Goal: Task Accomplishment & Management: Complete application form

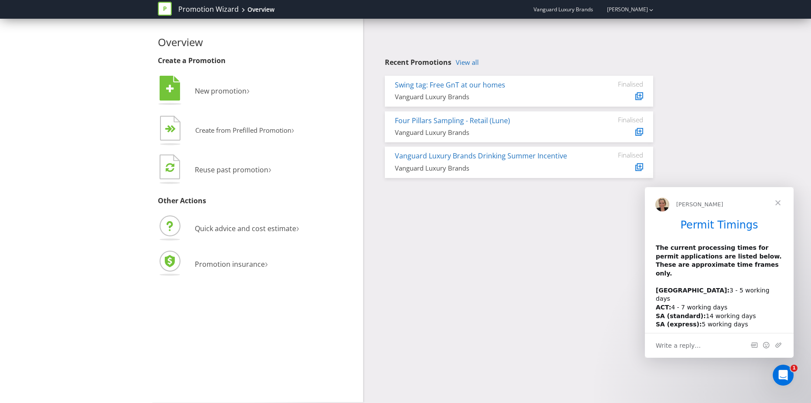
click at [779, 204] on span "Close" at bounding box center [777, 202] width 31 height 31
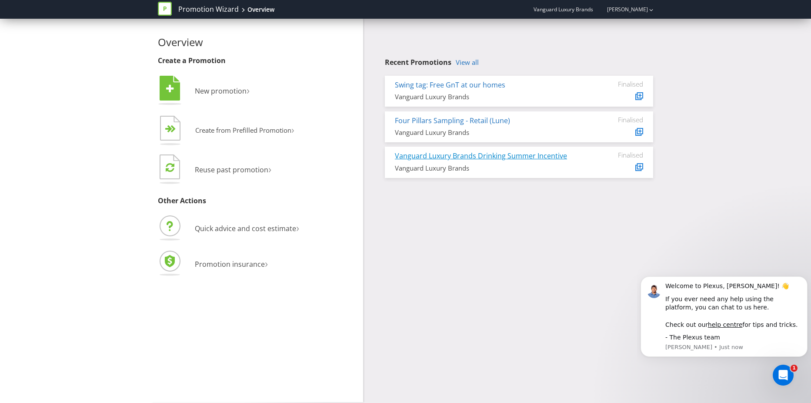
click at [461, 154] on link "Vanguard Luxury Brands Drinking Summer Incentive" at bounding box center [481, 156] width 172 height 10
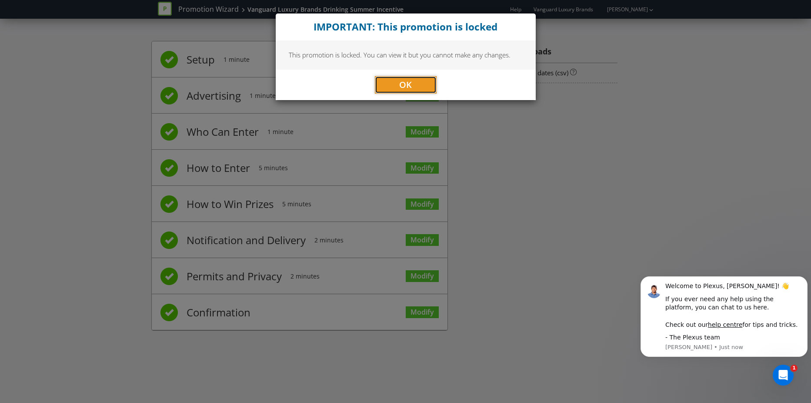
click at [408, 82] on span "OK" at bounding box center [405, 85] width 13 height 12
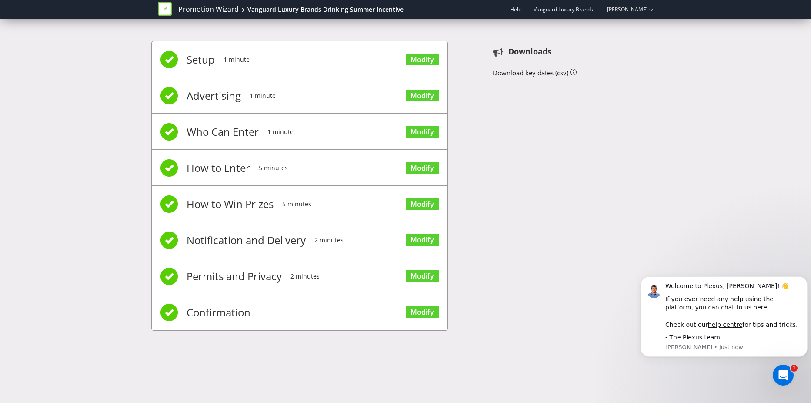
click at [511, 148] on div "Setup 1 minute Modify Advertising 1 minute Modify Who Can Enter 1 minute Modify…" at bounding box center [405, 190] width 509 height 324
drag, startPoint x: 562, startPoint y: 173, endPoint x: 536, endPoint y: 157, distance: 30.7
click at [560, 170] on div "Setup 1 minute Modify Advertising 1 minute Modify Who Can Enter 1 minute Modify…" at bounding box center [405, 190] width 509 height 324
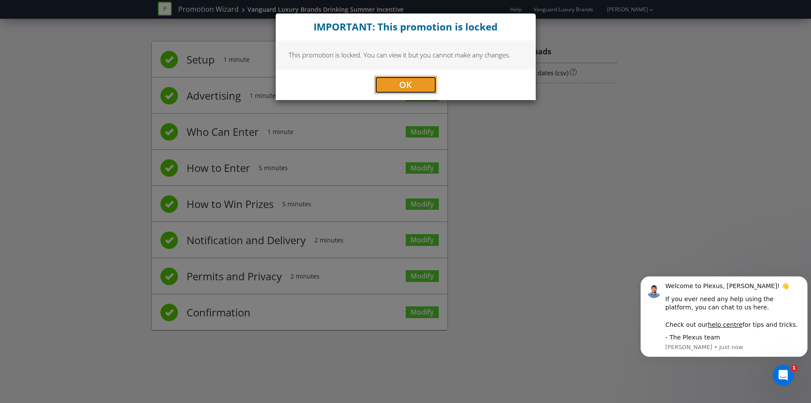
click at [403, 82] on span "OK" at bounding box center [405, 85] width 13 height 12
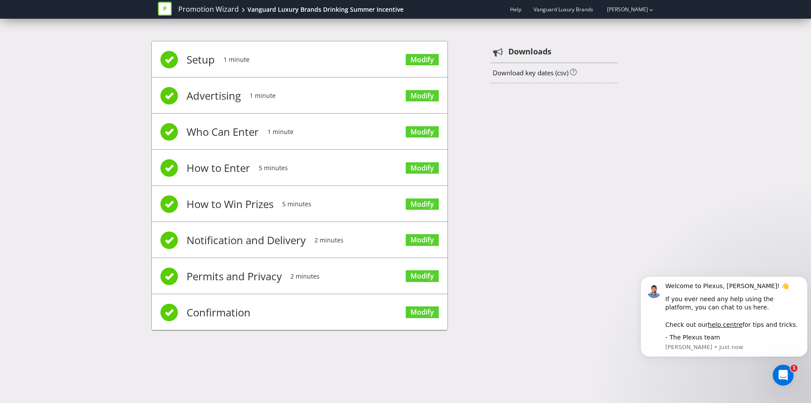
drag, startPoint x: 647, startPoint y: 142, endPoint x: 474, endPoint y: 139, distance: 173.1
click at [644, 142] on div "Setup 1 minute Modify Advertising 1 minute Modify Who Can Enter 1 minute Modify…" at bounding box center [405, 190] width 509 height 324
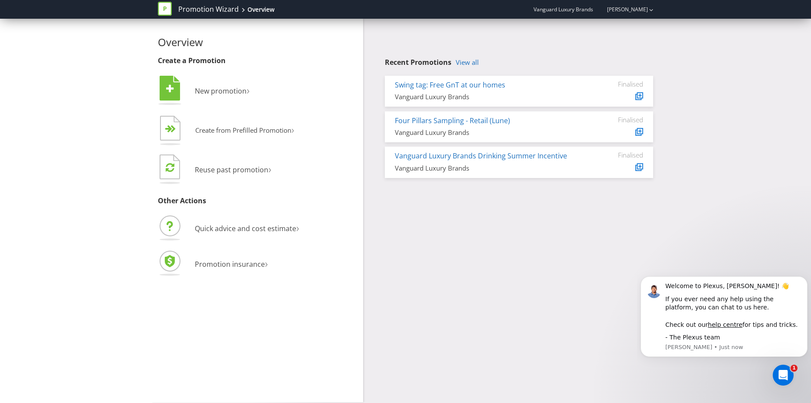
click at [588, 218] on div "Overview Create a Promotion  New promotion ›   Create from Prefilled Promoti…" at bounding box center [405, 210] width 509 height 383
click at [558, 263] on div "Overview Create a Promotion  New promotion ›   Create from Prefilled Promoti…" at bounding box center [405, 210] width 509 height 383
click at [208, 91] on span "New promotion" at bounding box center [221, 91] width 52 height 10
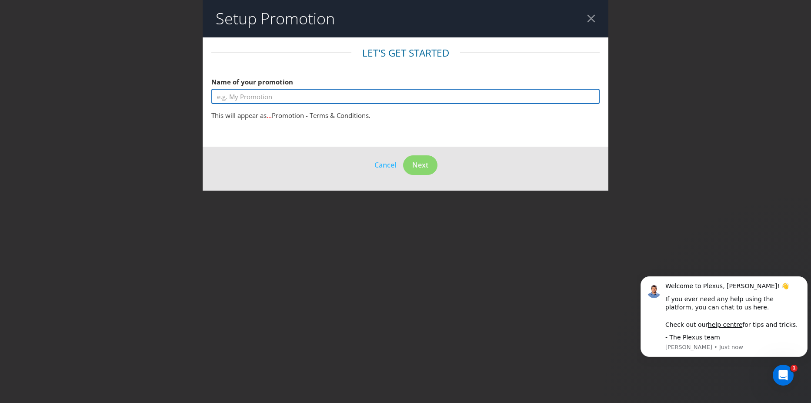
click at [283, 91] on input "text" at bounding box center [405, 96] width 388 height 15
click at [219, 95] on input "Drinking Summer Incentives" at bounding box center [405, 96] width 388 height 15
type input "2025 Drinking Summer Incentives"
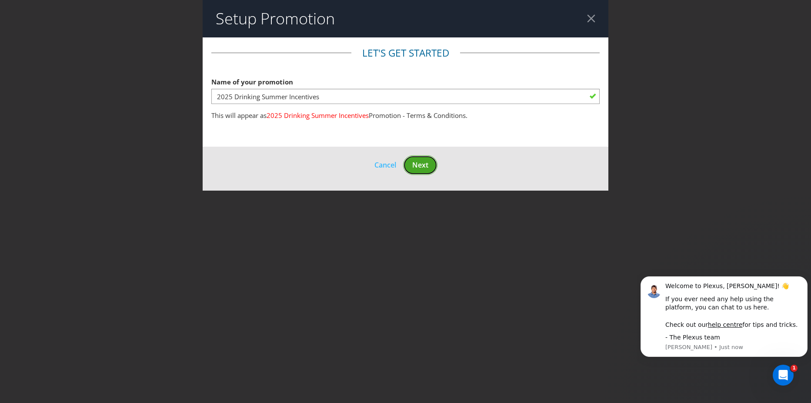
click at [425, 164] on span "Next" at bounding box center [420, 165] width 16 height 10
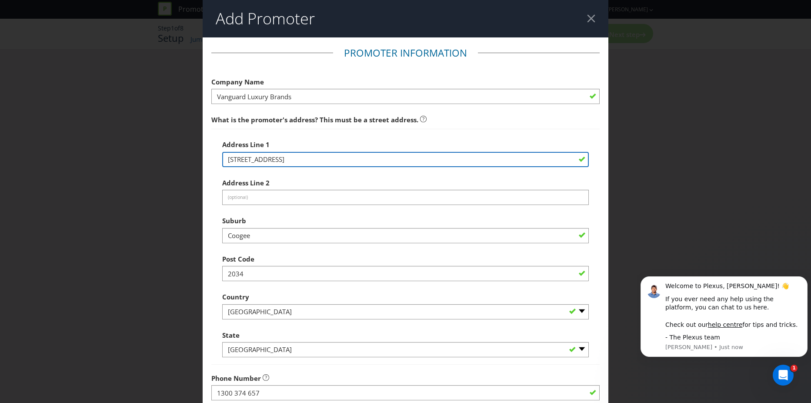
click at [271, 158] on input "[STREET_ADDRESS]" at bounding box center [405, 159] width 367 height 15
drag, startPoint x: 273, startPoint y: 161, endPoint x: 223, endPoint y: 162, distance: 50.5
click at [223, 162] on input "[STREET_ADDRESS]" at bounding box center [405, 159] width 367 height 15
click at [285, 150] on div "Address Line [STREET_ADDRESS]" at bounding box center [405, 151] width 367 height 31
type input "level [STREET_ADDRESS]"
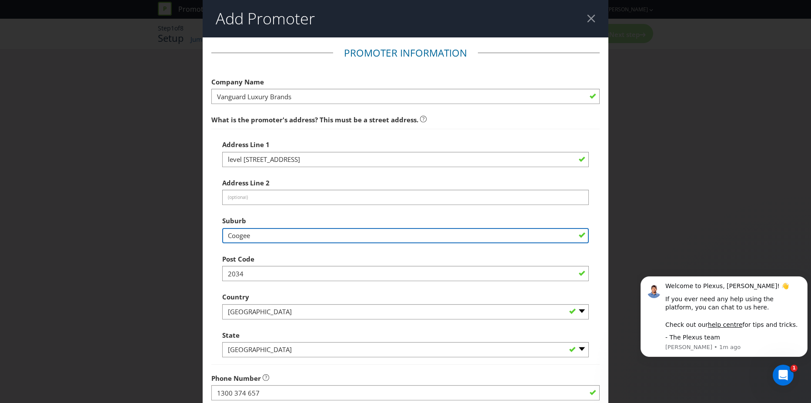
click at [243, 236] on input "Coogee" at bounding box center [405, 235] width 367 height 15
type input "s"
type input "[GEOGRAPHIC_DATA]"
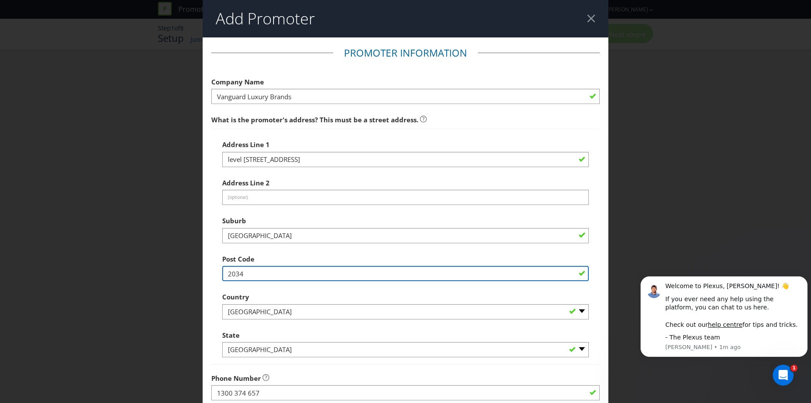
click at [244, 271] on input "2034" at bounding box center [405, 273] width 367 height 15
drag, startPoint x: 244, startPoint y: 271, endPoint x: 236, endPoint y: 271, distance: 7.9
click at [243, 271] on input "2034" at bounding box center [405, 273] width 367 height 15
type input "2000"
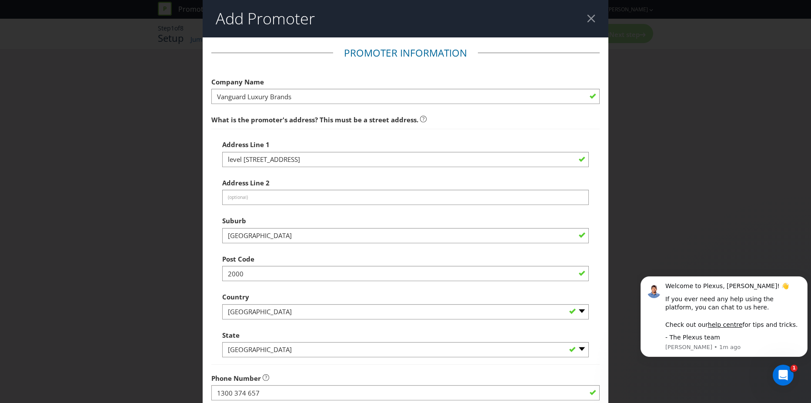
click at [167, 341] on div "Add Promoter Promoter Information Company Name Vanguard Luxury Brands What is t…" at bounding box center [405, 201] width 811 height 403
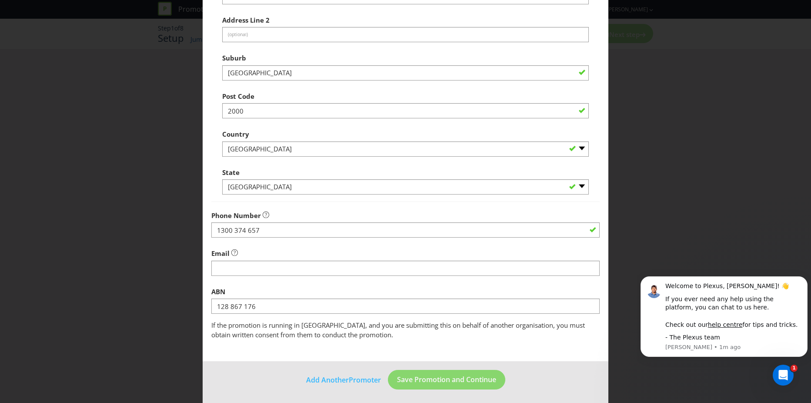
scroll to position [165, 0]
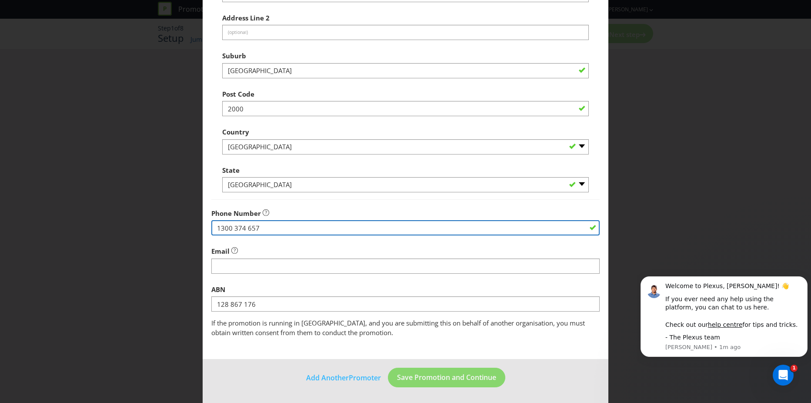
drag, startPoint x: 267, startPoint y: 225, endPoint x: 181, endPoint y: 223, distance: 85.7
click at [181, 223] on div "Add Promoter Promoter Information Company Name Vanguard Luxury Brands What is t…" at bounding box center [405, 201] width 811 height 403
click at [268, 227] on input "1300 374 657" at bounding box center [405, 227] width 388 height 15
drag, startPoint x: 270, startPoint y: 226, endPoint x: 196, endPoint y: 225, distance: 73.5
click at [196, 225] on div "Add Promoter Promoter Information Company Name Vanguard Luxury Brands What is t…" at bounding box center [405, 201] width 811 height 403
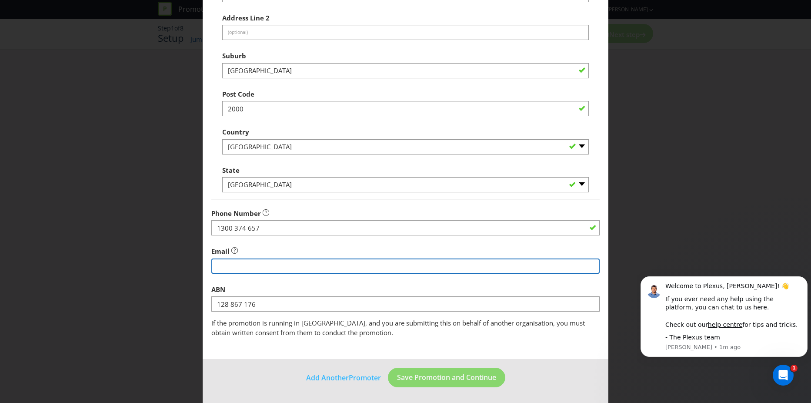
click at [241, 268] on input "string" at bounding box center [405, 265] width 388 height 15
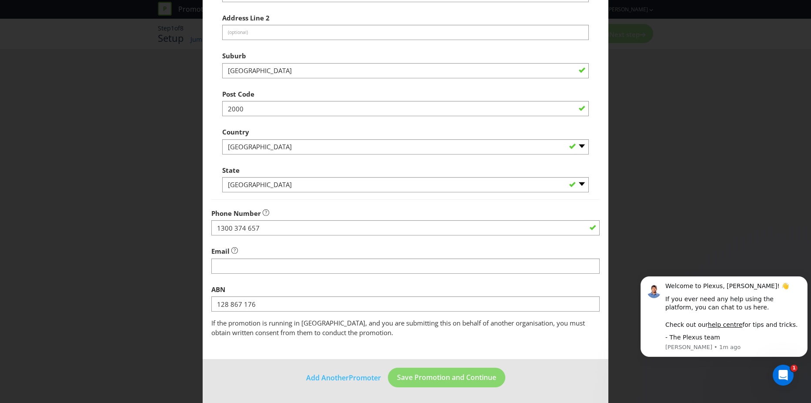
click at [161, 257] on div "Add Promoter Promoter Information Company Name Vanguard Luxury Brands What is t…" at bounding box center [405, 201] width 811 height 403
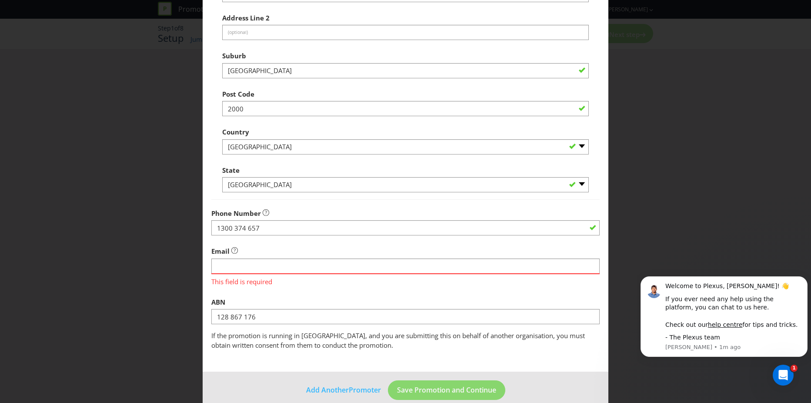
click at [655, 210] on div "Add Promoter Promoter Information Company Name Vanguard Luxury Brands What is t…" at bounding box center [405, 201] width 811 height 403
click at [276, 276] on span "This field is required" at bounding box center [405, 280] width 388 height 13
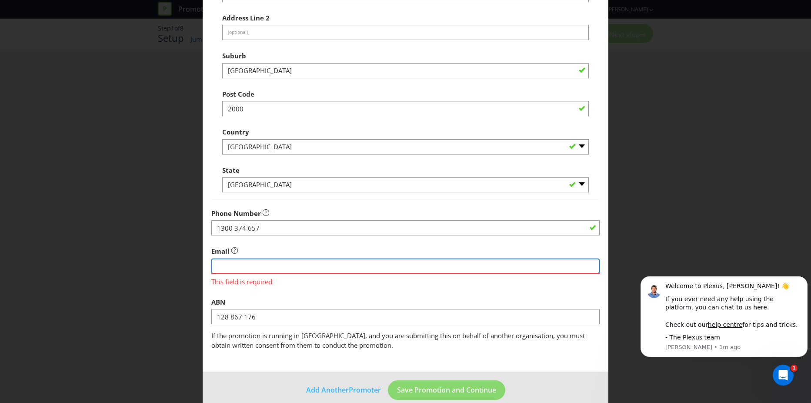
click at [265, 268] on input "string" at bounding box center [405, 265] width 388 height 15
type input "[PERSON_NAME][EMAIL_ADDRESS][PERSON_NAME][DOMAIN_NAME]"
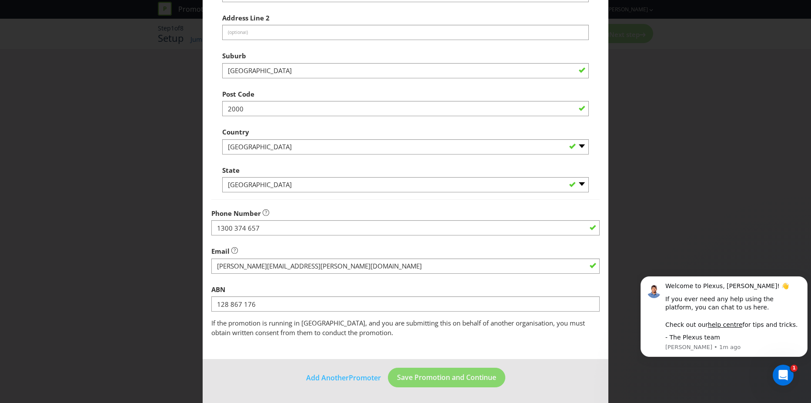
click at [172, 302] on div "Add Promoter Promoter Information Company Name Vanguard Luxury Brands What is t…" at bounding box center [405, 201] width 811 height 403
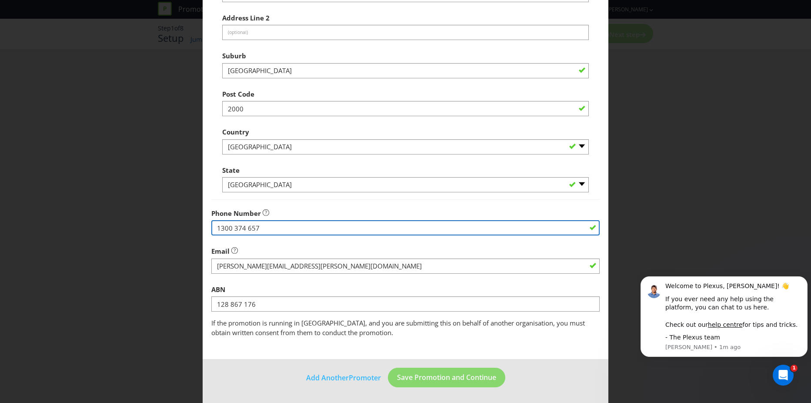
click at [261, 228] on input "1300 374 657" at bounding box center [405, 227] width 388 height 15
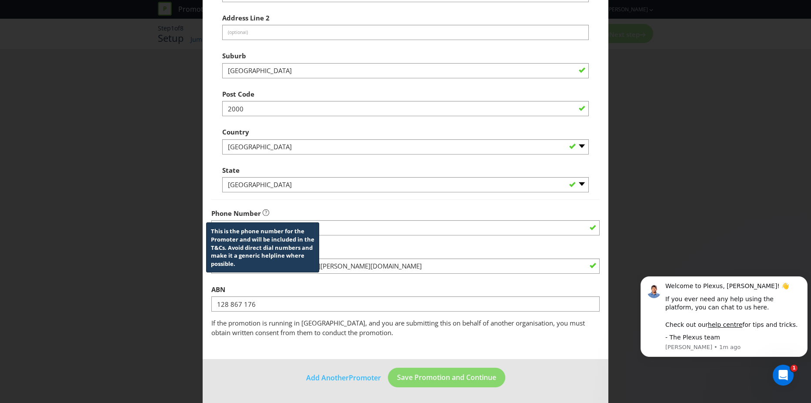
click at [263, 215] on icon at bounding box center [266, 212] width 7 height 7
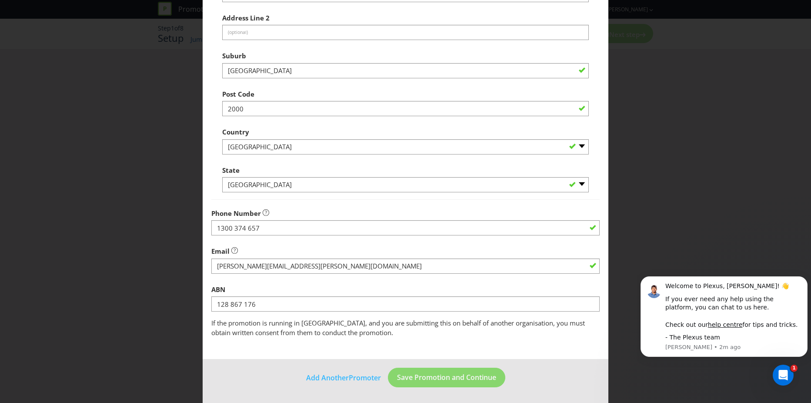
click at [111, 290] on div "Add Promoter Promoter Information Company Name Vanguard Luxury Brands What is t…" at bounding box center [405, 201] width 811 height 403
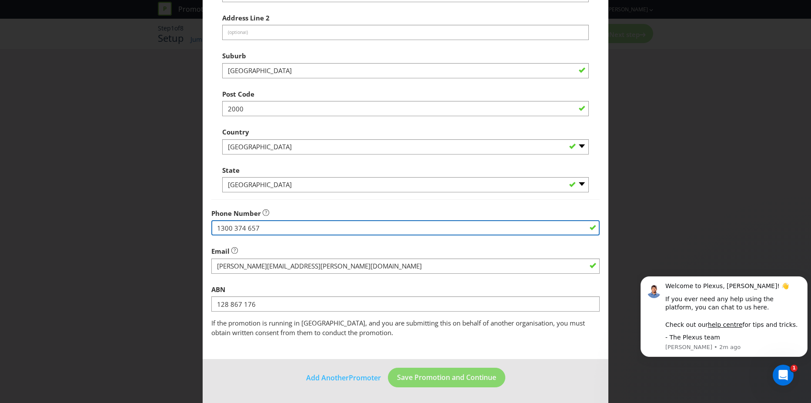
click at [267, 230] on input "1300 374 657" at bounding box center [405, 227] width 388 height 15
paste input "[PHONE_NUMBER]"
type input "[PHONE_NUMBER]"
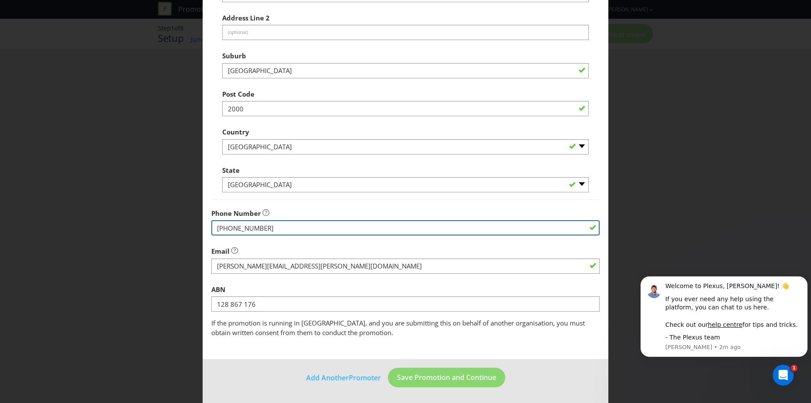
click at [271, 228] on input "[PHONE_NUMBER]" at bounding box center [405, 227] width 388 height 15
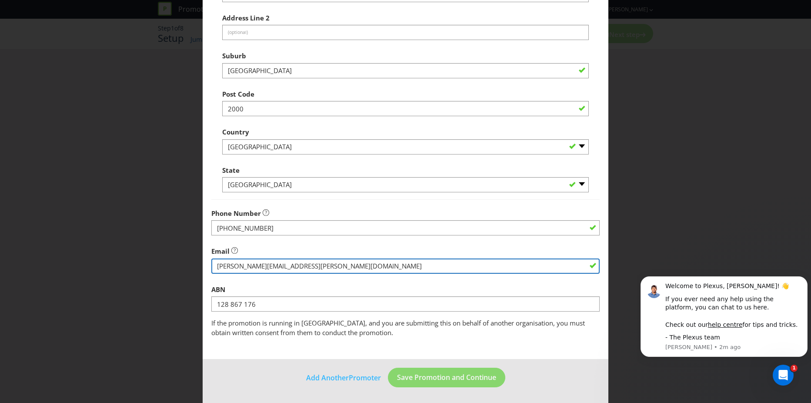
click at [325, 273] on div "Email" at bounding box center [405, 257] width 388 height 31
drag, startPoint x: 349, startPoint y: 268, endPoint x: 215, endPoint y: 270, distance: 134.4
click at [215, 270] on input "string" at bounding box center [405, 265] width 388 height 15
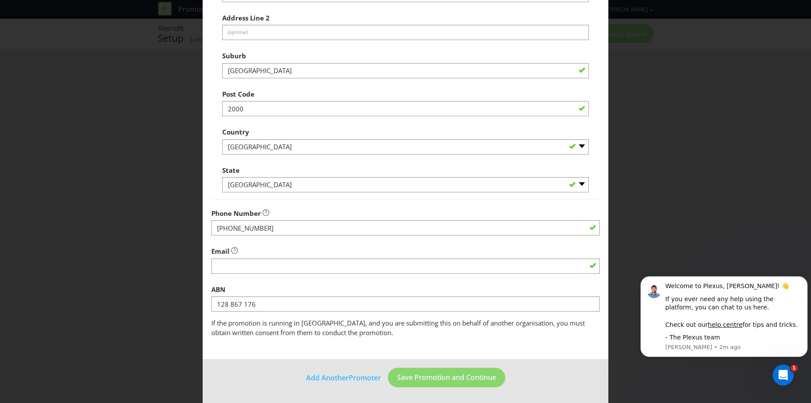
click at [146, 284] on div "Add Promoter Promoter Information Company Name Vanguard Luxury Brands What is t…" at bounding box center [405, 201] width 811 height 403
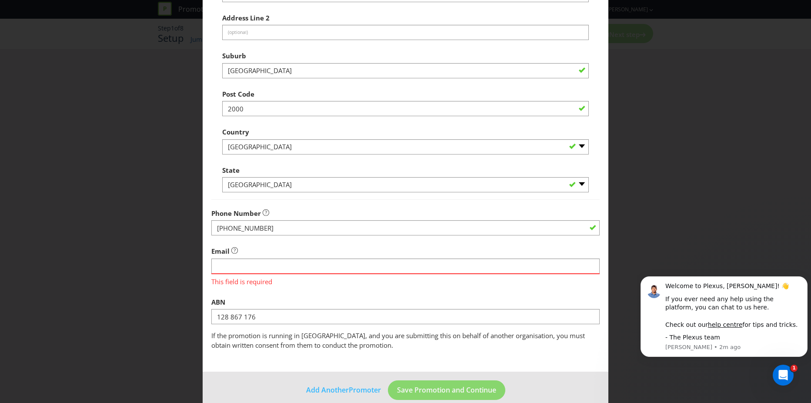
click at [181, 348] on div "Add Promoter Promoter Information Company Name Vanguard Luxury Brands What is t…" at bounding box center [405, 201] width 811 height 403
click at [187, 344] on div "Add Promoter Promoter Information Company Name Vanguard Luxury Brands What is t…" at bounding box center [405, 201] width 811 height 403
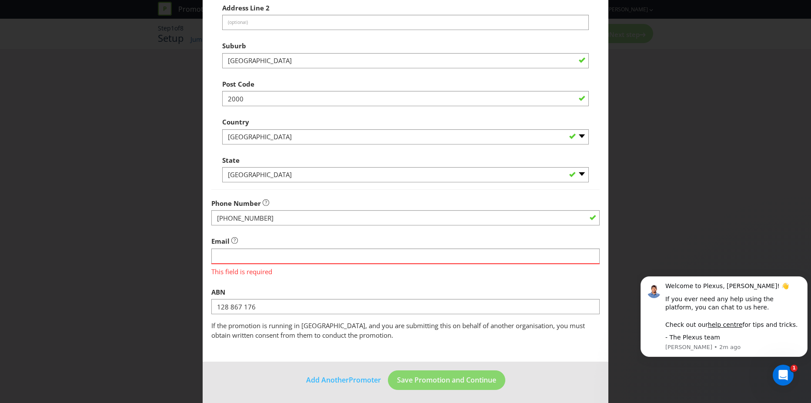
scroll to position [177, 0]
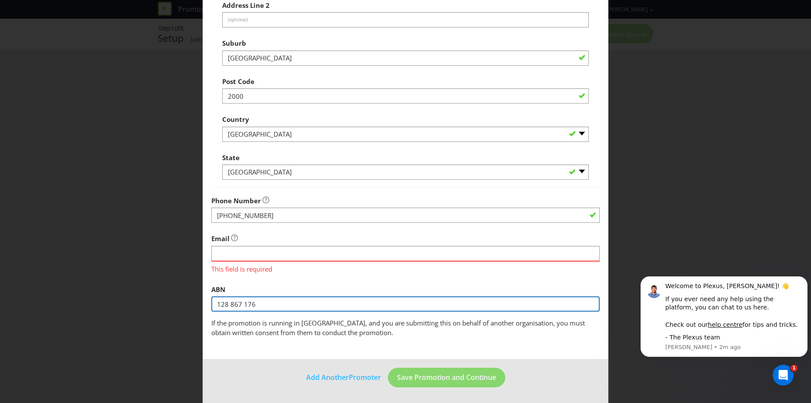
click at [290, 304] on input "128 867 176" at bounding box center [405, 303] width 388 height 15
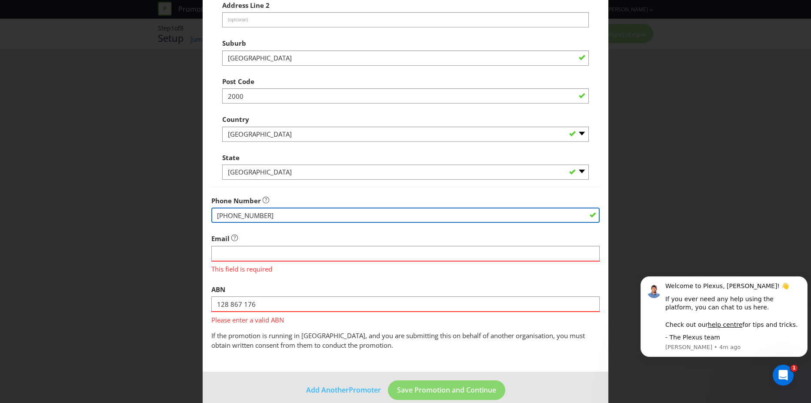
click at [360, 220] on input "[PHONE_NUMBER]" at bounding box center [405, 214] width 388 height 15
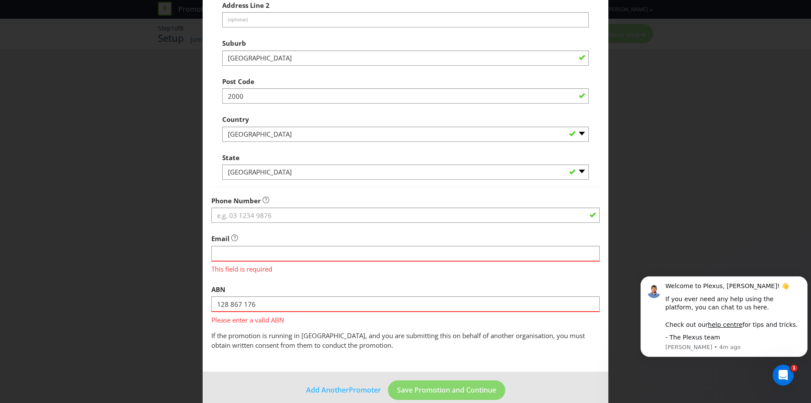
drag, startPoint x: 187, startPoint y: 259, endPoint x: 227, endPoint y: 243, distance: 42.7
click at [188, 259] on div "Add Promoter Promoter Information Company Name Vanguard Luxury Brands What is t…" at bounding box center [405, 201] width 811 height 403
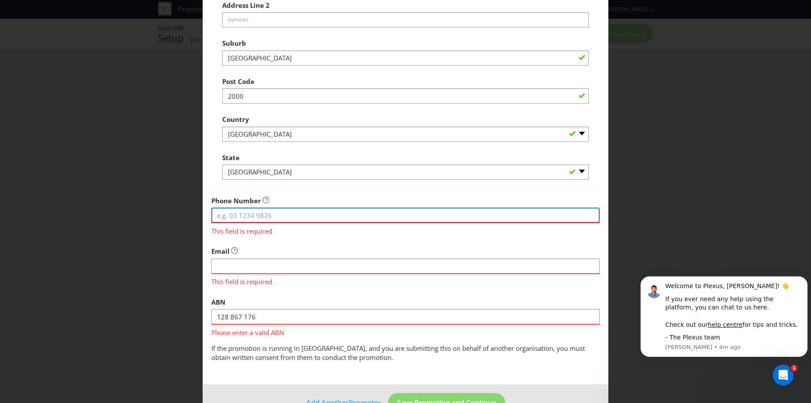
click at [245, 216] on input "tel" at bounding box center [405, 214] width 388 height 15
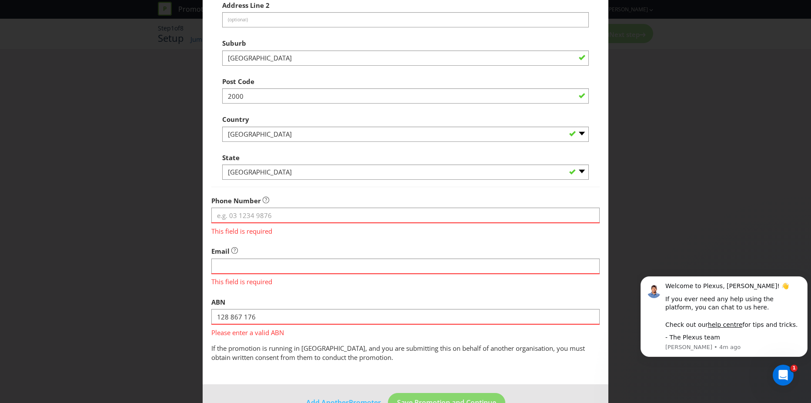
click at [143, 234] on div "Add Promoter Promoter Information Company Name Vanguard Luxury Brands What is t…" at bounding box center [405, 201] width 811 height 403
click at [654, 203] on div "Add Promoter Promoter Information Company Name Vanguard Luxury Brands What is t…" at bounding box center [405, 201] width 811 height 403
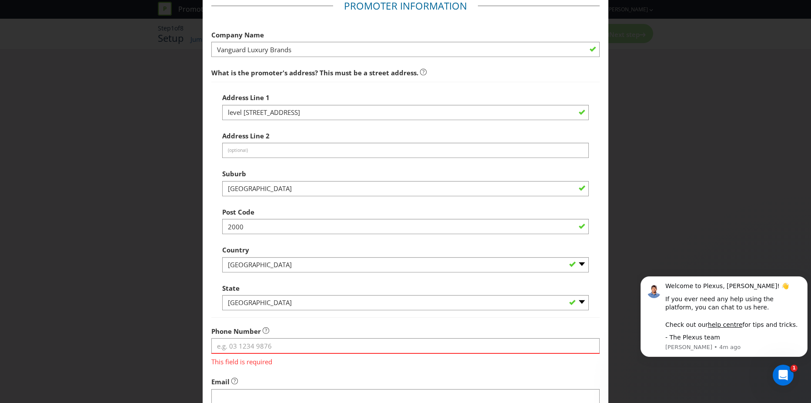
scroll to position [0, 0]
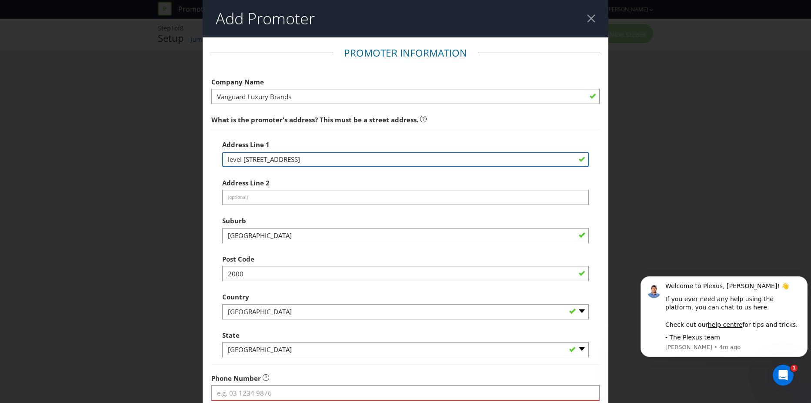
click at [289, 162] on input "level [STREET_ADDRESS]" at bounding box center [405, 159] width 367 height 15
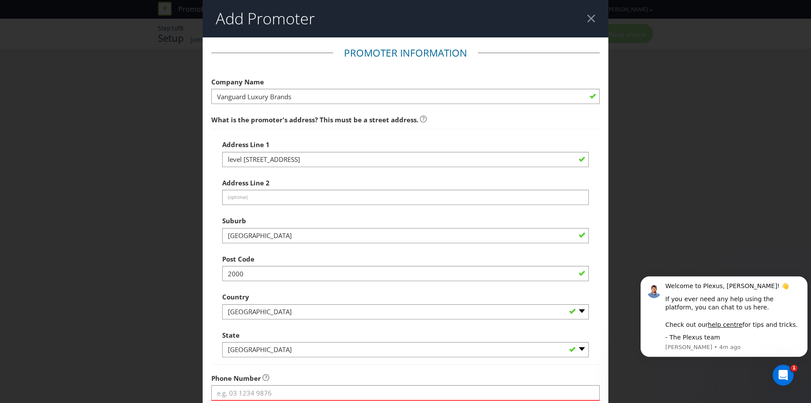
click at [587, 18] on div at bounding box center [591, 18] width 8 height 8
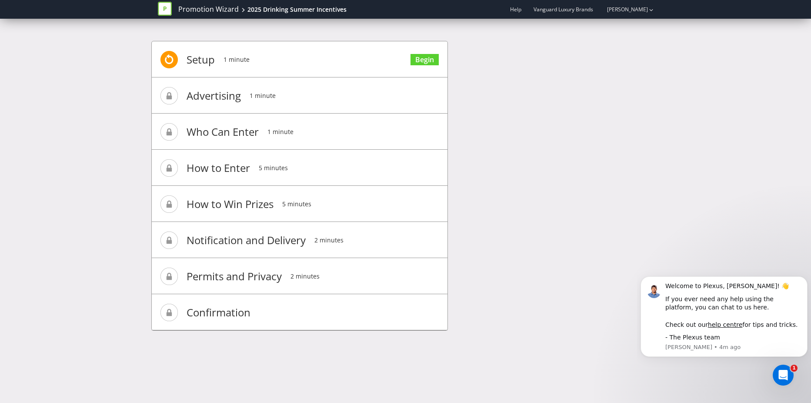
click at [589, 160] on div "Setup 1 minute Begin Advertising 1 minute Who Can Enter 1 minute How to Enter 5…" at bounding box center [405, 190] width 509 height 324
click at [429, 58] on link "Begin" at bounding box center [425, 60] width 28 height 12
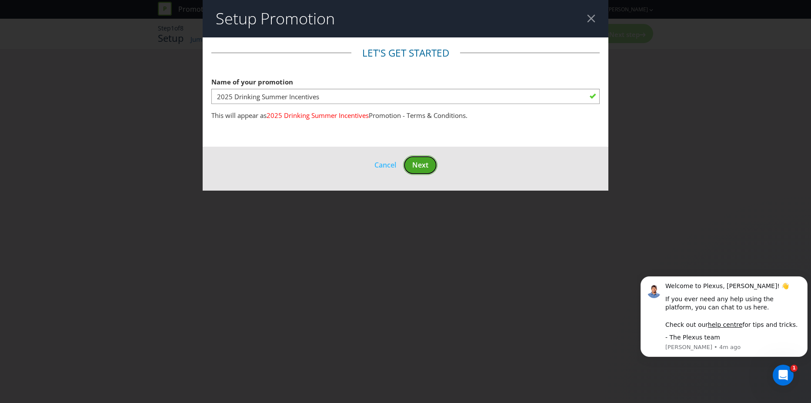
click at [420, 160] on span "Next" at bounding box center [420, 165] width 16 height 10
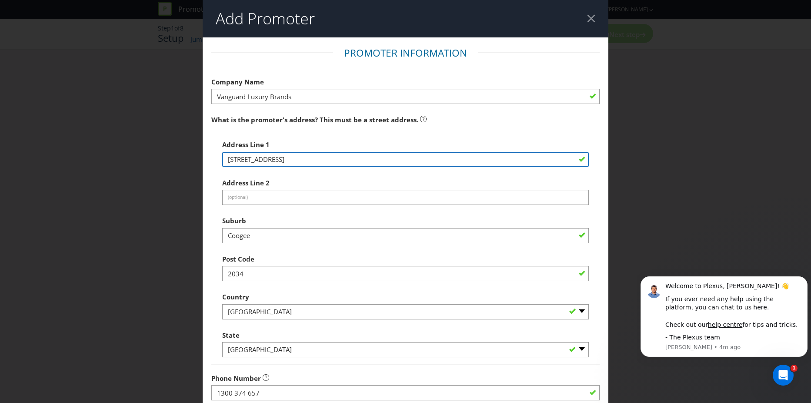
click at [276, 162] on input "[STREET_ADDRESS]" at bounding box center [405, 159] width 367 height 15
click at [275, 162] on input "[STREET_ADDRESS]" at bounding box center [405, 159] width 367 height 15
click at [267, 157] on input "[STREET_ADDRESS]" at bounding box center [405, 159] width 367 height 15
drag, startPoint x: 273, startPoint y: 156, endPoint x: 223, endPoint y: 160, distance: 50.6
click at [223, 160] on input "[STREET_ADDRESS]" at bounding box center [405, 159] width 367 height 15
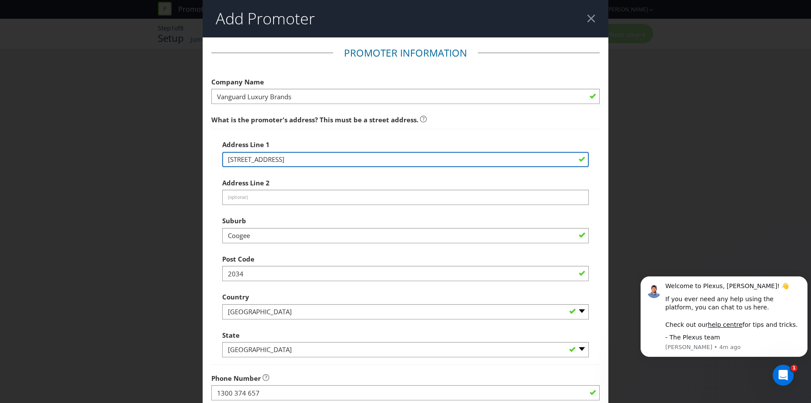
paste input "level 7/68 [GEOGRAPHIC_DATA]"
type input "level [STREET_ADDRESS]"
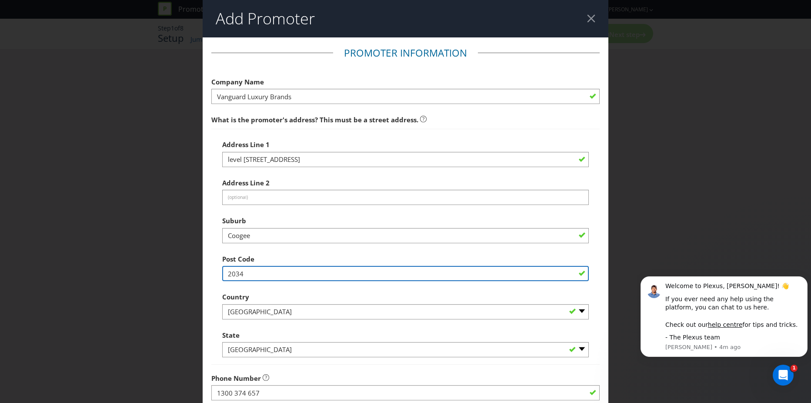
drag, startPoint x: 251, startPoint y: 277, endPoint x: 222, endPoint y: 272, distance: 29.7
click at [220, 274] on div "Address Line 1 level 7/68 York St Address Line 2 (optional) Suburb Coogee Post …" at bounding box center [405, 247] width 388 height 236
type input "2000"
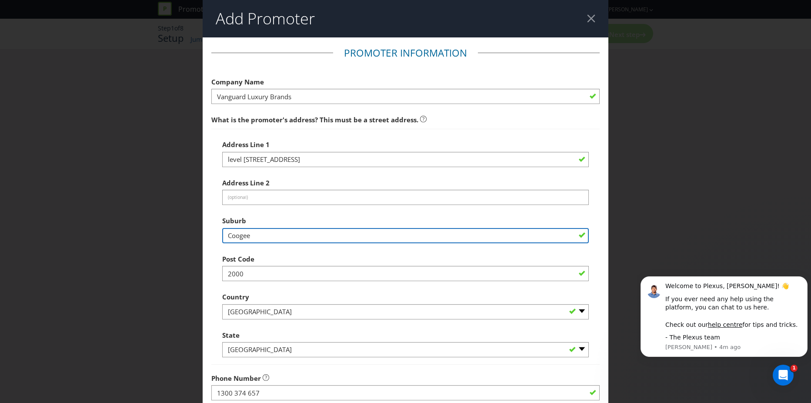
drag, startPoint x: 250, startPoint y: 234, endPoint x: 211, endPoint y: 230, distance: 39.0
click at [211, 231] on div "Address Line 1 level 7/68 York St Address Line 2 (optional) Suburb Coogee Post …" at bounding box center [405, 247] width 388 height 236
type input "[GEOGRAPHIC_DATA]"
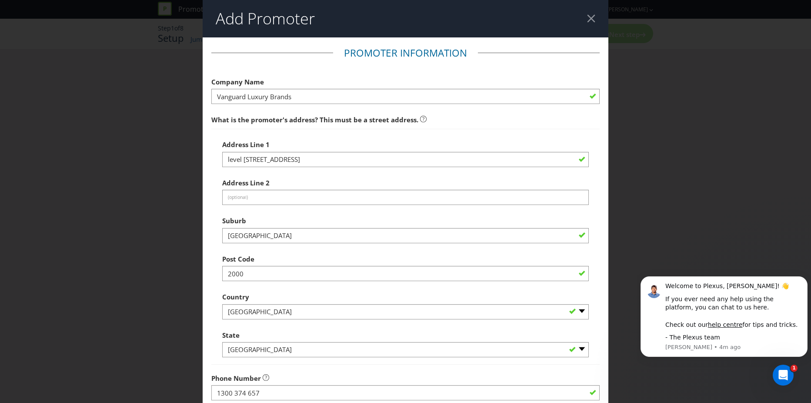
click at [132, 307] on div "Add Promoter Promoter Information Company Name Vanguard Luxury Brands What is t…" at bounding box center [405, 201] width 811 height 403
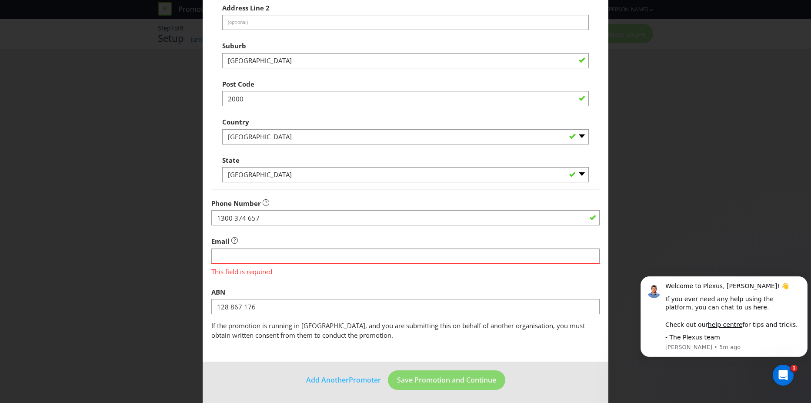
scroll to position [177, 0]
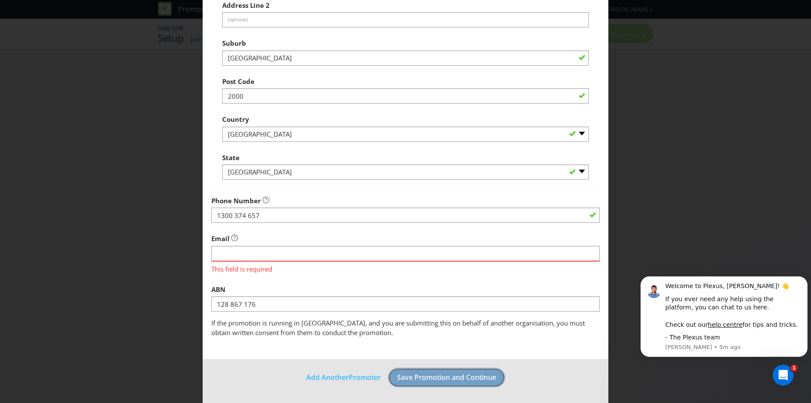
click at [434, 379] on span "Save Promotion and Continue" at bounding box center [446, 377] width 99 height 10
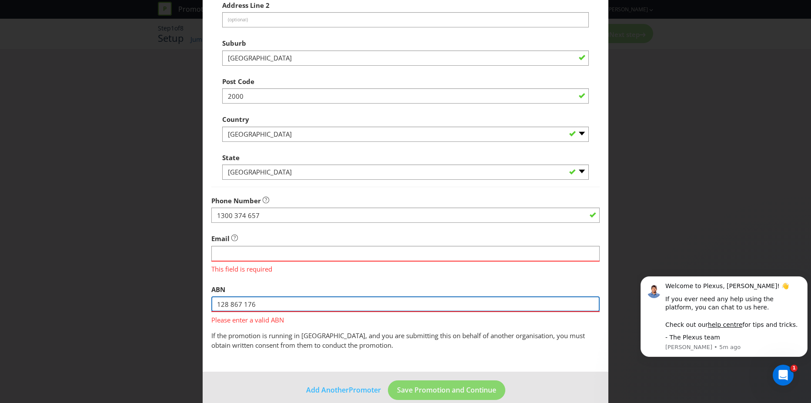
click at [301, 309] on input "128 867 176" at bounding box center [405, 303] width 388 height 15
click at [289, 306] on input "128 867 176" at bounding box center [405, 303] width 388 height 15
click at [290, 306] on input "128 867 176" at bounding box center [405, 303] width 388 height 15
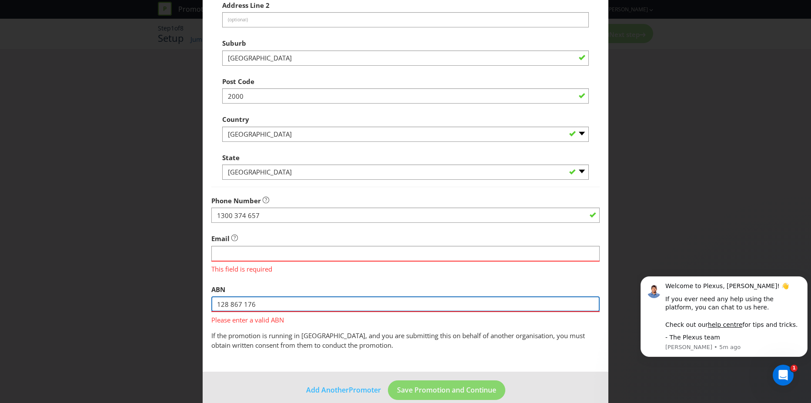
paste input "87"
type input "87 128 867 176"
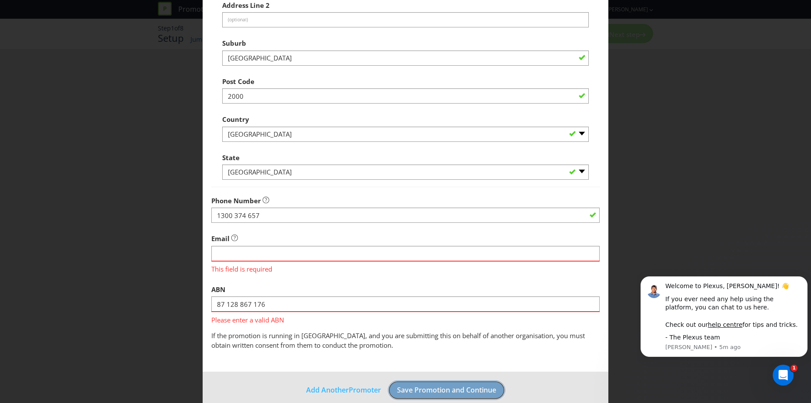
click at [437, 392] on footer "Add Another Promoter Save Promotion and Continue" at bounding box center [406, 393] width 406 height 44
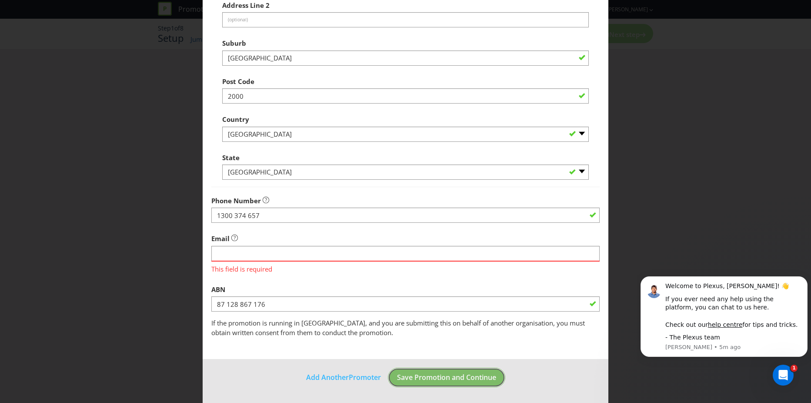
click at [441, 377] on span "Save Promotion and Continue" at bounding box center [446, 377] width 99 height 10
click at [172, 296] on div "Add Promoter Promoter Information Company Name Vanguard Luxury Brands What is t…" at bounding box center [405, 201] width 811 height 403
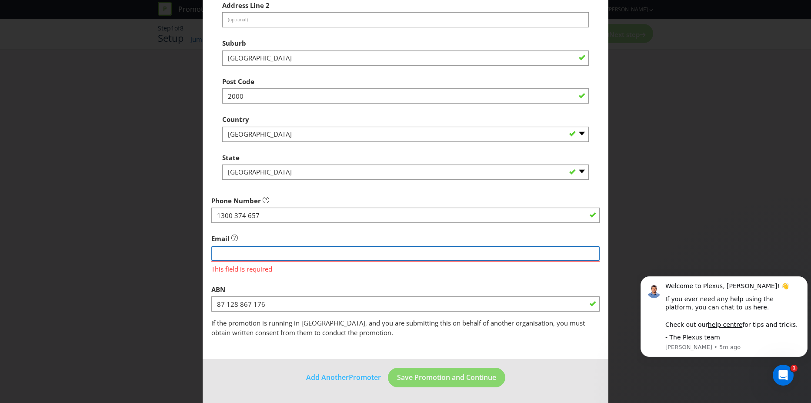
click at [236, 249] on input "string" at bounding box center [405, 253] width 388 height 15
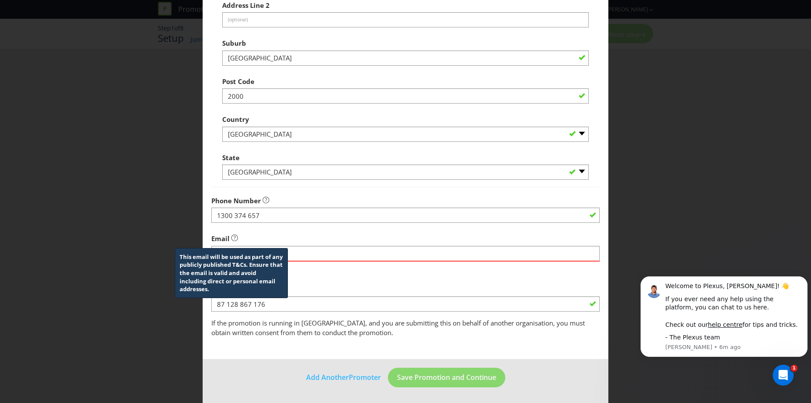
click at [232, 236] on icon at bounding box center [234, 237] width 7 height 7
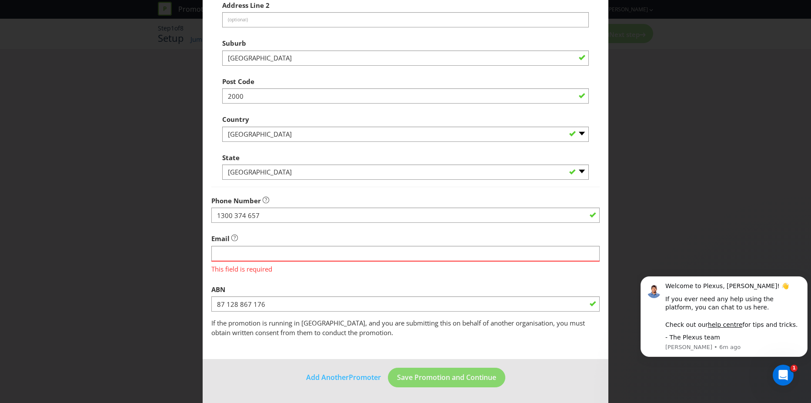
click at [162, 226] on div "Add Promoter Promoter Information Company Name Vanguard Luxury Brands What is t…" at bounding box center [405, 201] width 811 height 403
click at [259, 253] on input "string" at bounding box center [405, 253] width 388 height 15
paste input "[EMAIL_ADDRESS][DOMAIN_NAME]"
type input "[EMAIL_ADDRESS][DOMAIN_NAME]"
click at [635, 223] on div "Add Promoter Promoter Information Company Name Vanguard Luxury Brands What is t…" at bounding box center [405, 201] width 811 height 403
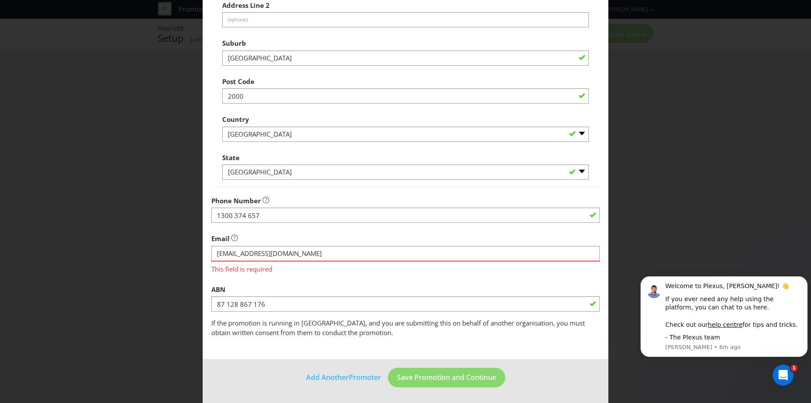
scroll to position [165, 0]
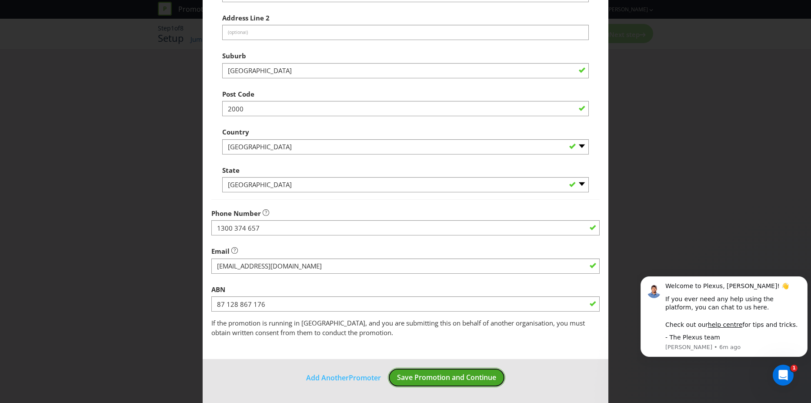
click at [440, 378] on span "Save Promotion and Continue" at bounding box center [446, 377] width 99 height 10
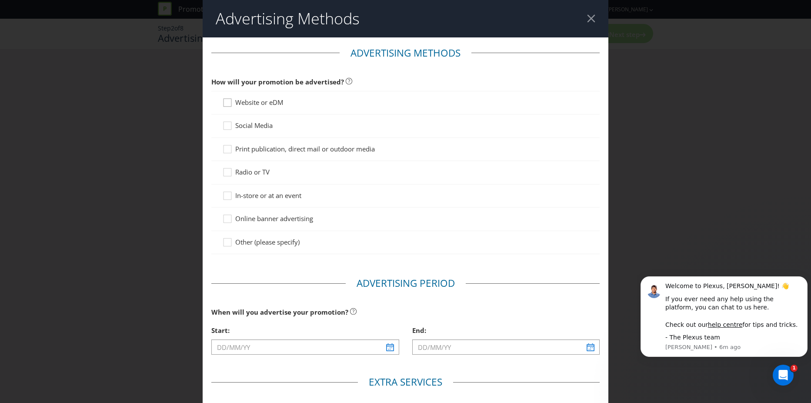
click at [227, 102] on div at bounding box center [227, 99] width 4 height 4
click at [0, 0] on input "Website or eDM" at bounding box center [0, 0] width 0 height 0
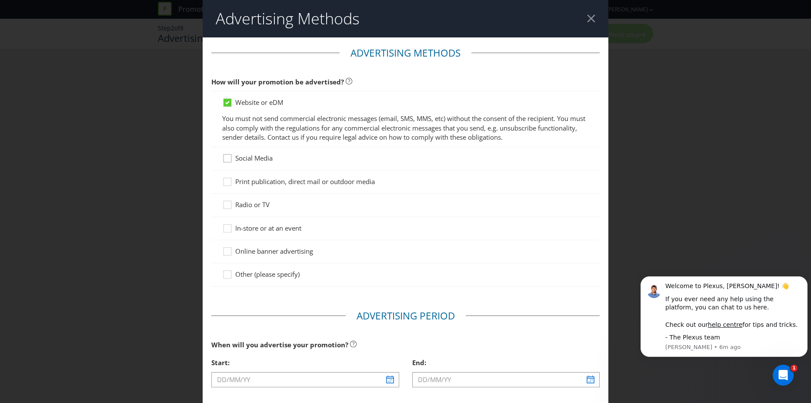
click at [229, 159] on icon at bounding box center [228, 160] width 13 height 13
click at [0, 0] on input "Social Media" at bounding box center [0, 0] width 0 height 0
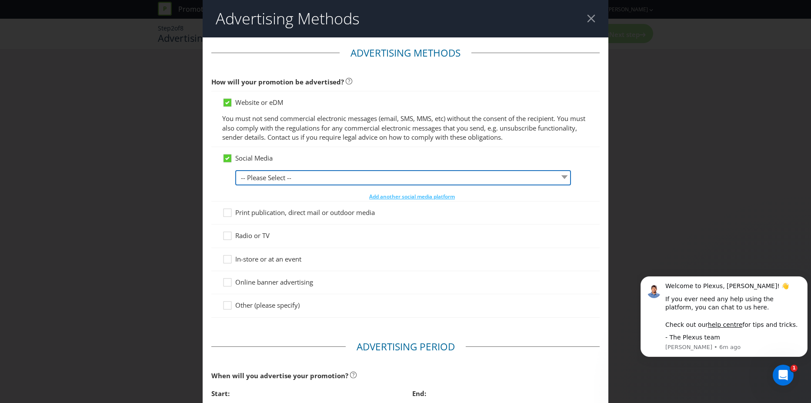
click at [315, 174] on select "-- Please Select -- Facebook X Instagram Snapchat LinkedIn Pinterest Tumblr You…" at bounding box center [403, 177] width 336 height 15
select select "LINKEDIN"
click at [235, 170] on select "-- Please Select -- Facebook X Instagram Snapchat LinkedIn Pinterest Tumblr You…" at bounding box center [403, 177] width 336 height 15
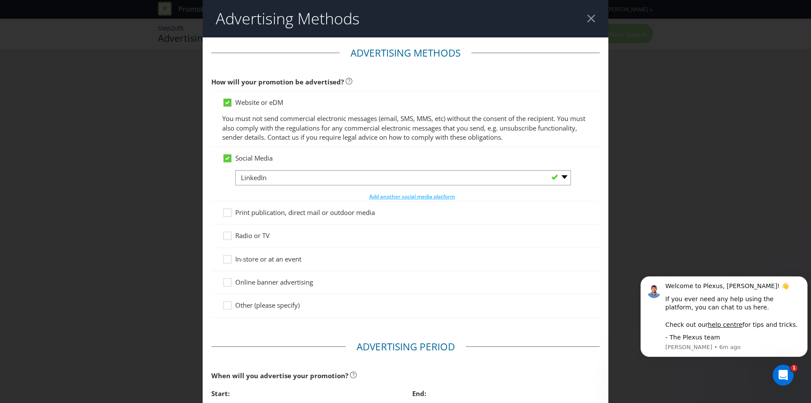
click at [211, 209] on div "Print publication, direct mail or outdoor media" at bounding box center [405, 212] width 388 height 23
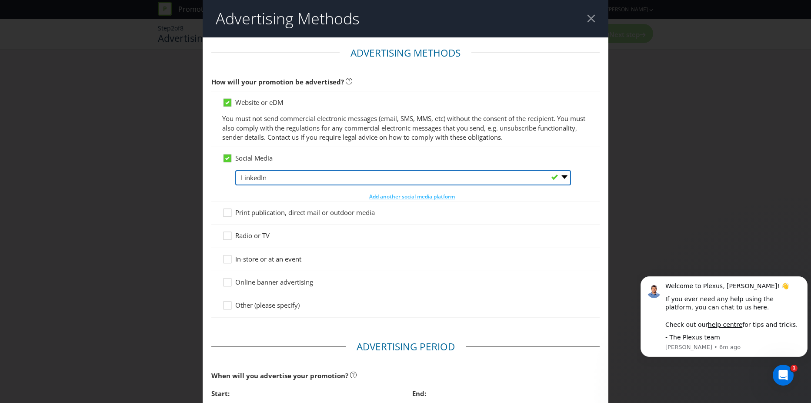
click at [559, 178] on select "-- Please Select -- Facebook X Instagram Snapchat LinkedIn Pinterest Tumblr You…" at bounding box center [403, 177] width 336 height 15
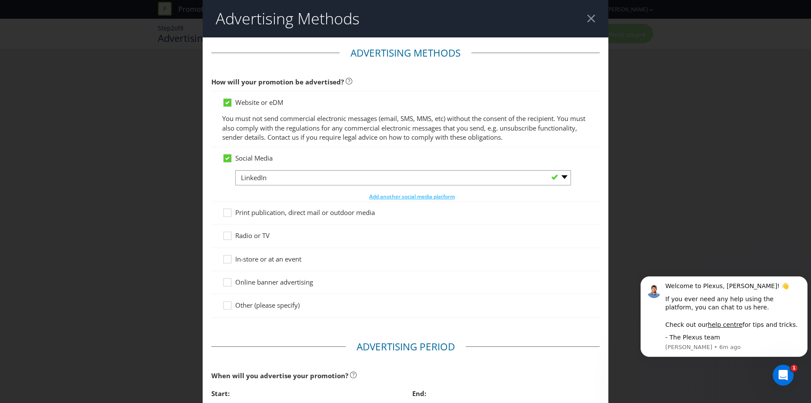
click at [211, 229] on div "Radio or TV" at bounding box center [405, 235] width 388 height 23
click at [398, 195] on span "Add another social media platform" at bounding box center [412, 196] width 86 height 7
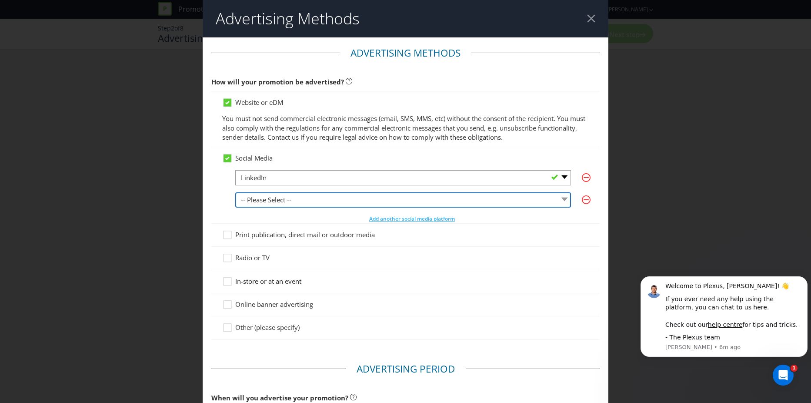
click at [562, 196] on select "-- Please Select -- Facebook X Instagram Snapchat LinkedIn Pinterest Tumblr You…" at bounding box center [403, 199] width 336 height 15
select select "INSTAGRAM"
click at [235, 192] on select "-- Please Select -- Facebook X Instagram Snapchat LinkedIn Pinterest Tumblr You…" at bounding box center [403, 199] width 336 height 15
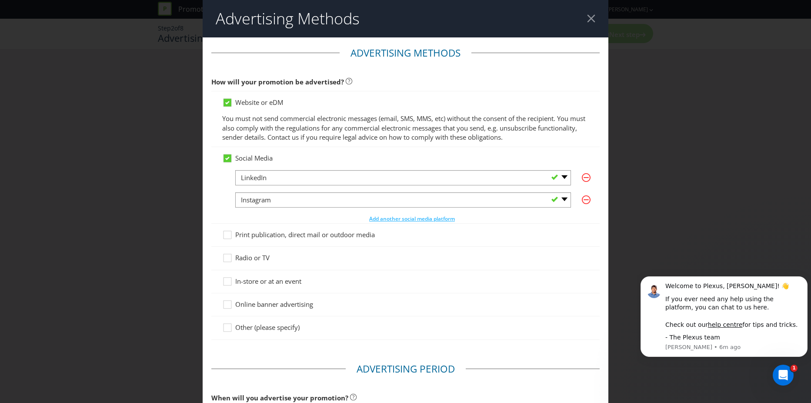
click at [184, 249] on div "Advertising Methods Advertising Methods How will your promotion be advertised? …" at bounding box center [405, 201] width 811 height 403
click at [411, 220] on span "Add another social media platform" at bounding box center [412, 218] width 86 height 7
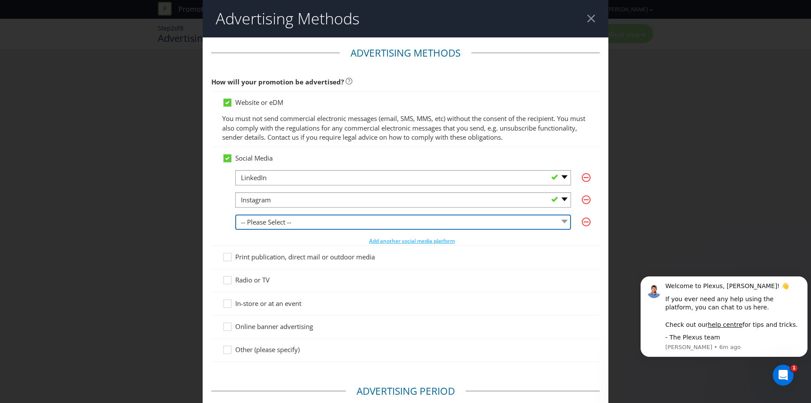
click at [561, 221] on select "-- Please Select -- Facebook X Instagram Snapchat LinkedIn Pinterest Tumblr You…" at bounding box center [403, 221] width 336 height 15
click at [235, 214] on select "-- Please Select -- Facebook X Instagram Snapchat LinkedIn Pinterest Tumblr You…" at bounding box center [403, 221] width 336 height 15
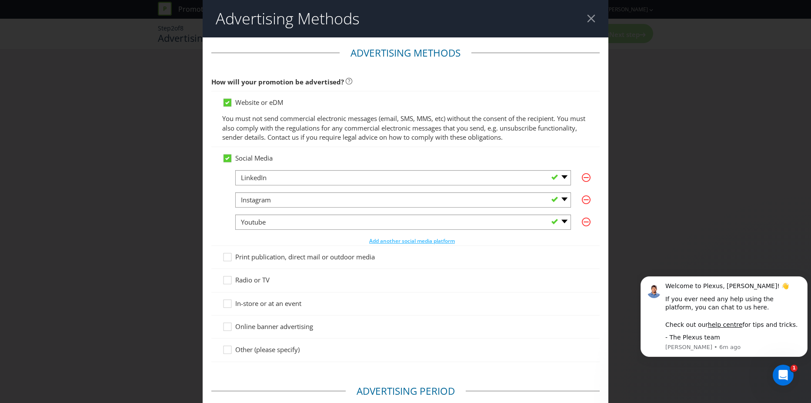
click at [171, 256] on div "Advertising Methods Advertising Methods How will your promotion be advertised? …" at bounding box center [405, 201] width 811 height 403
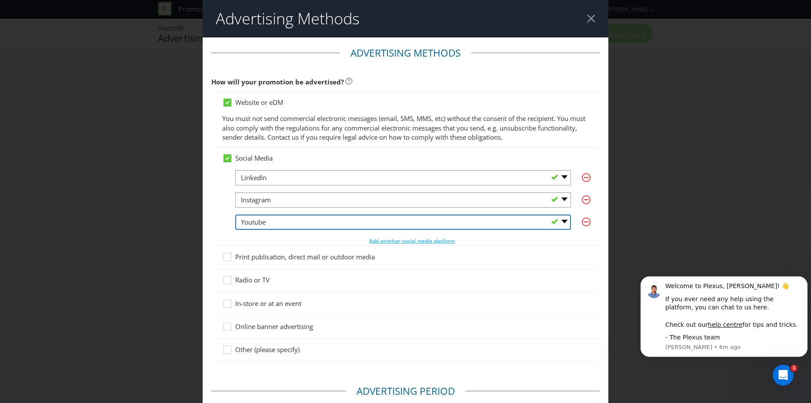
click at [559, 221] on select "-- Please Select -- Facebook X Instagram Snapchat LinkedIn Pinterest Tumblr You…" at bounding box center [403, 221] width 336 height 15
select select "OTHER"
click at [235, 214] on select "-- Please Select -- Facebook X Instagram Snapchat LinkedIn Pinterest Tumblr You…" at bounding box center [403, 221] width 336 height 15
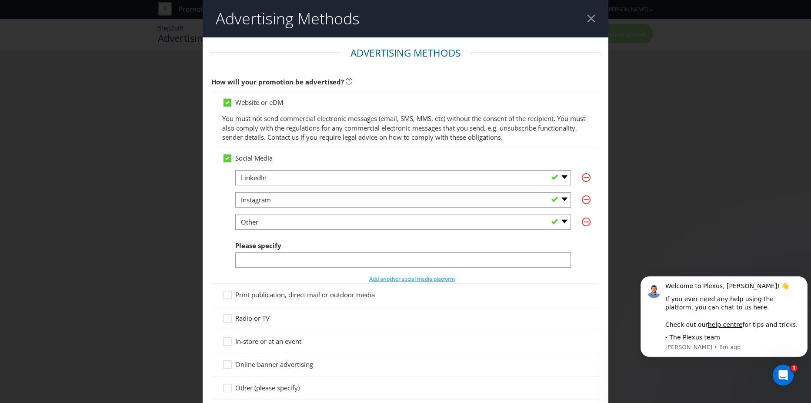
click at [188, 287] on div "Advertising Methods Advertising Methods How will your promotion be advertised? …" at bounding box center [405, 201] width 811 height 403
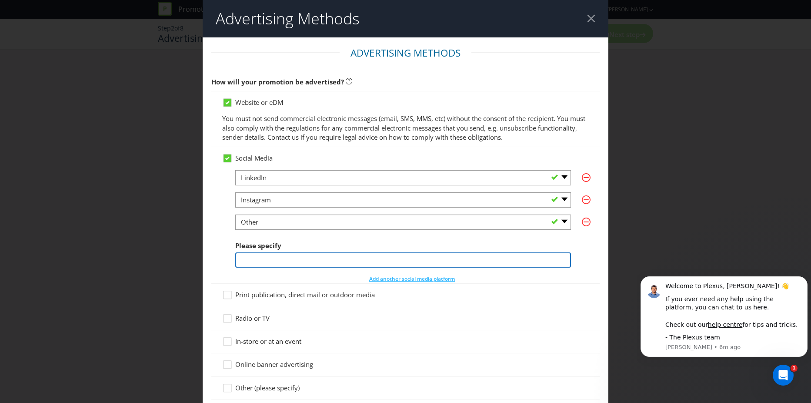
click at [289, 256] on input "text" at bounding box center [403, 259] width 336 height 15
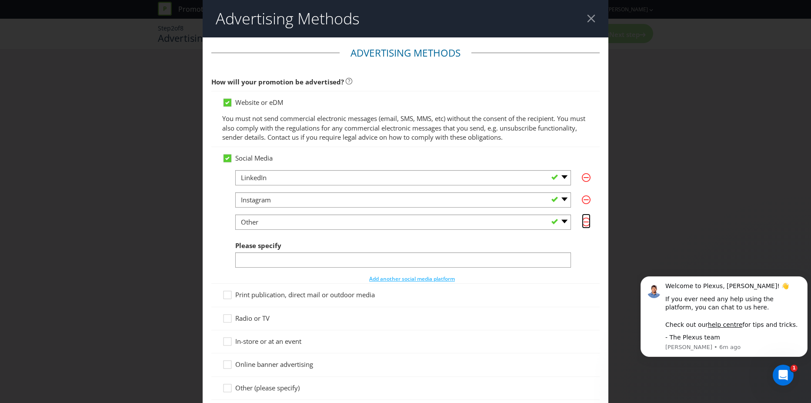
click at [582, 220] on icon "button" at bounding box center [586, 221] width 9 height 9
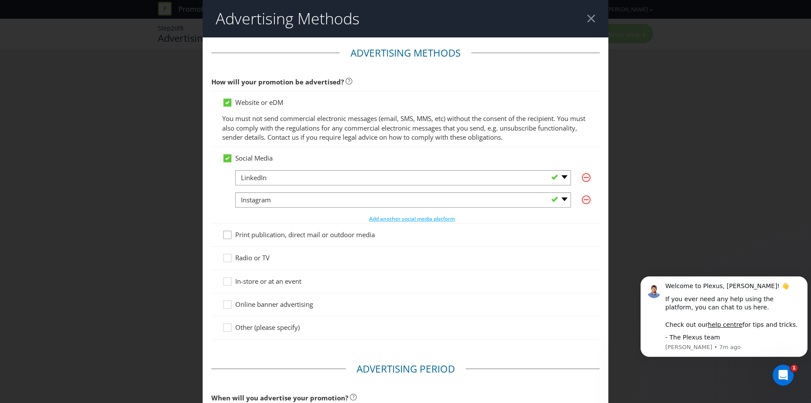
click at [225, 233] on div at bounding box center [227, 232] width 4 height 4
click at [0, 0] on input "Print publication, direct mail or outdoor media" at bounding box center [0, 0] width 0 height 0
click at [188, 254] on div "Advertising Methods Advertising Methods How will your promotion be advertised? …" at bounding box center [405, 201] width 811 height 403
click at [199, 293] on div "Advertising Methods Advertising Methods How will your promotion be advertised? …" at bounding box center [405, 201] width 811 height 403
click at [227, 304] on div at bounding box center [227, 301] width 4 height 4
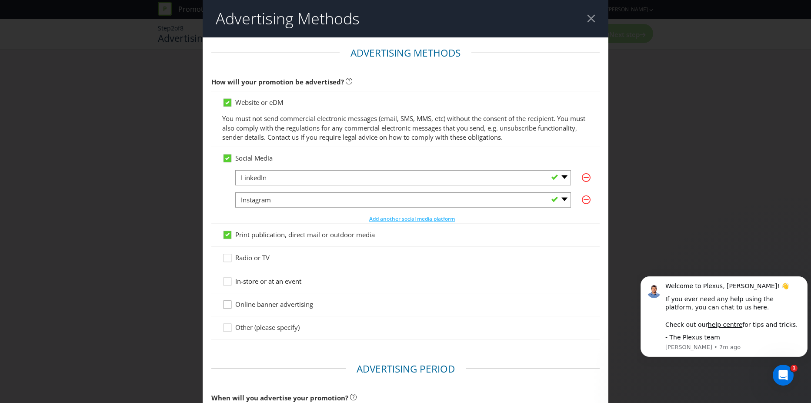
click at [0, 0] on input "Online banner advertising" at bounding box center [0, 0] width 0 height 0
click at [197, 308] on div "Advertising Methods Advertising Methods How will your promotion be advertised? …" at bounding box center [405, 201] width 811 height 403
click at [229, 235] on icon at bounding box center [228, 235] width 8 height 8
click at [0, 0] on input "Print publication, direct mail or outdoor media" at bounding box center [0, 0] width 0 height 0
click at [228, 236] on icon at bounding box center [228, 236] width 13 height 13
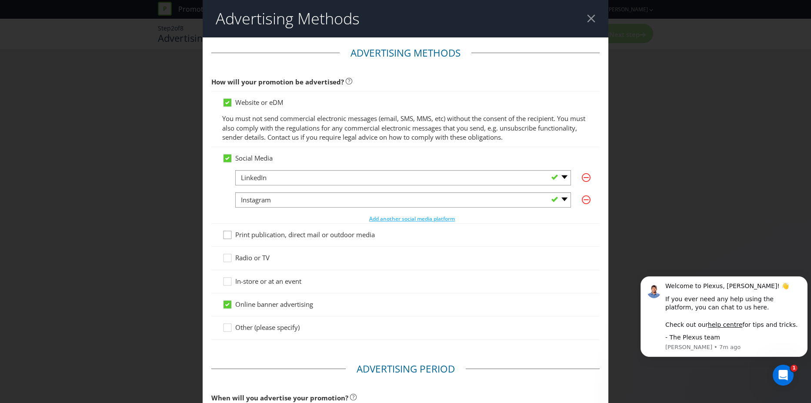
click at [0, 0] on input "Print publication, direct mail or outdoor media" at bounding box center [0, 0] width 0 height 0
click at [227, 234] on icon at bounding box center [227, 234] width 4 height 3
click at [0, 0] on input "Print publication, direct mail or outdoor media" at bounding box center [0, 0] width 0 height 0
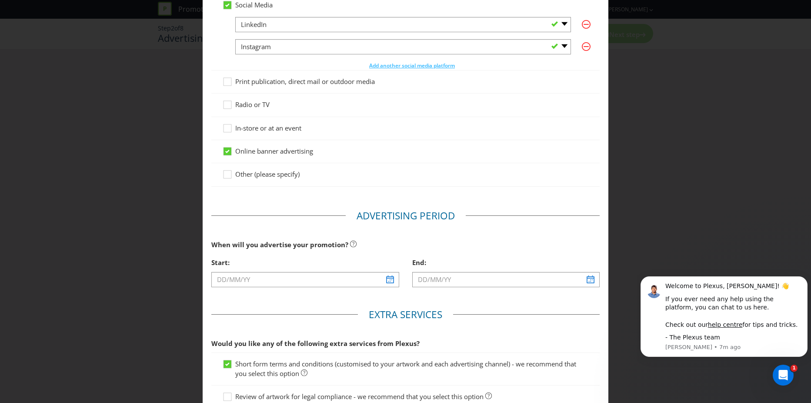
scroll to position [174, 0]
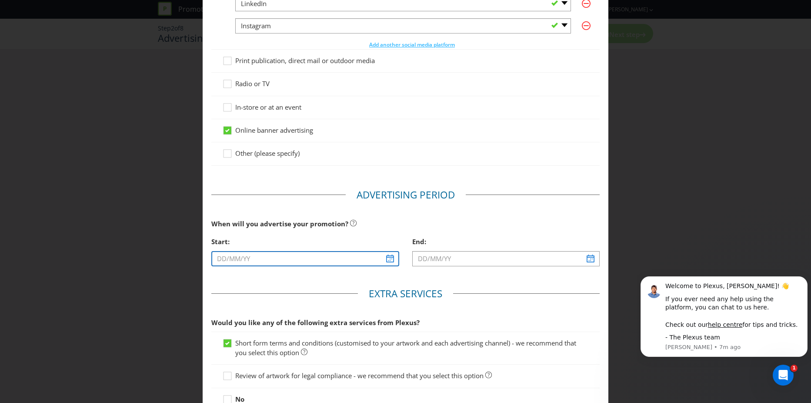
click at [386, 259] on input "text" at bounding box center [304, 258] width 187 height 15
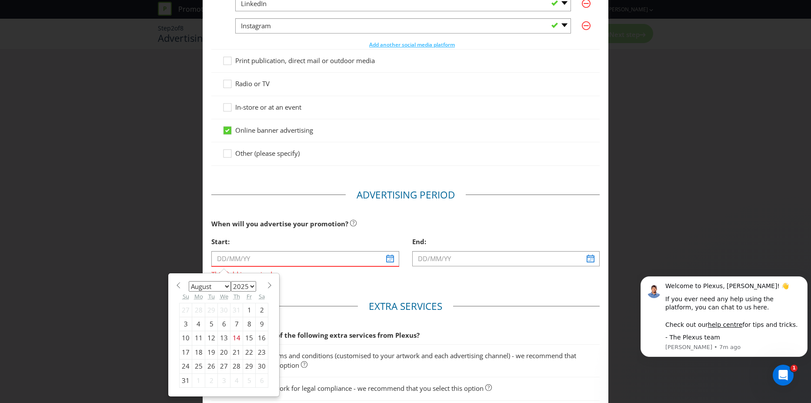
click at [196, 381] on div "1" at bounding box center [198, 380] width 13 height 14
type input "[DATE]"
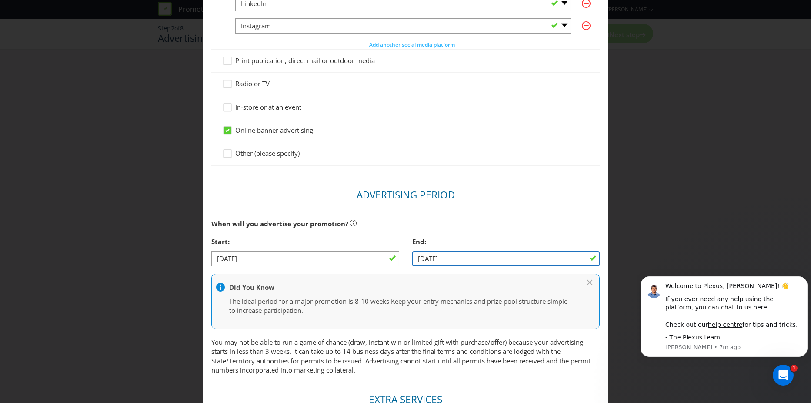
click at [531, 260] on input "[DATE]" at bounding box center [505, 258] width 187 height 15
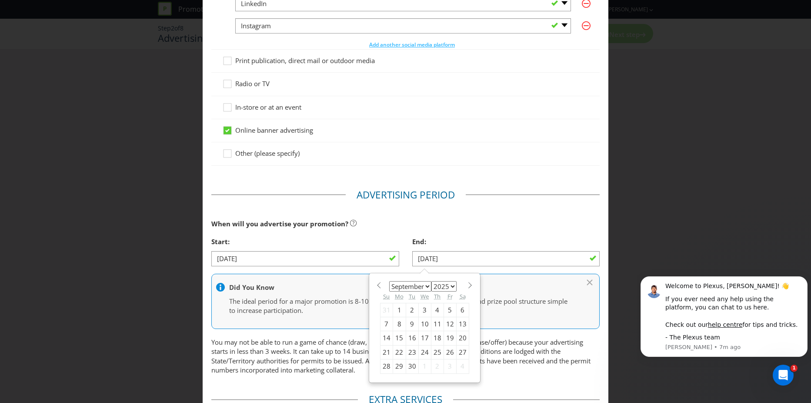
click at [467, 282] on span at bounding box center [470, 285] width 7 height 7
select select "0"
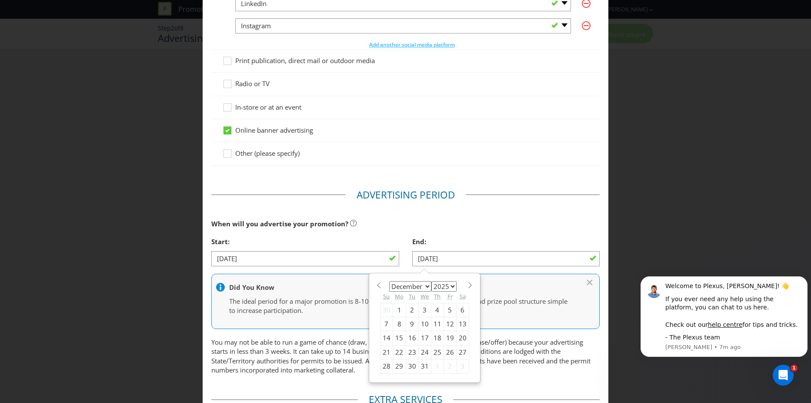
select select "2026"
click at [467, 282] on span at bounding box center [470, 285] width 7 height 7
select select "1"
click at [458, 350] on div "28" at bounding box center [462, 352] width 13 height 14
type input "[DATE]"
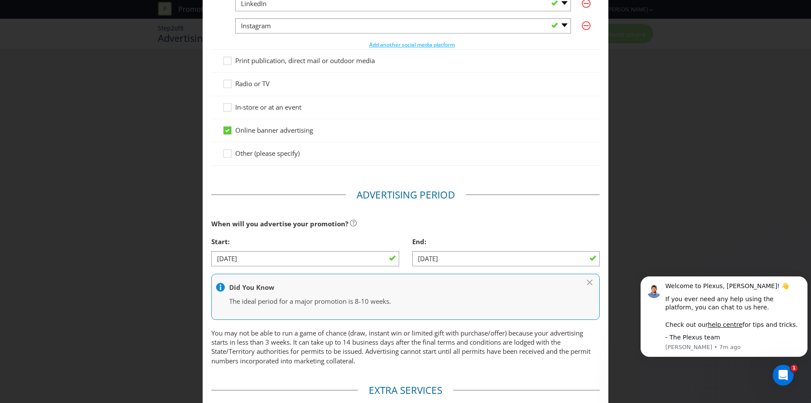
click at [173, 308] on div "Advertising Methods Advertising Methods How will your promotion be advertised? …" at bounding box center [405, 201] width 811 height 403
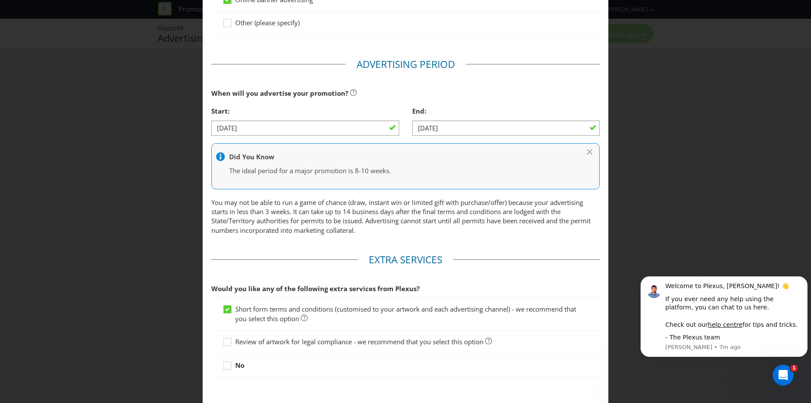
scroll to position [348, 0]
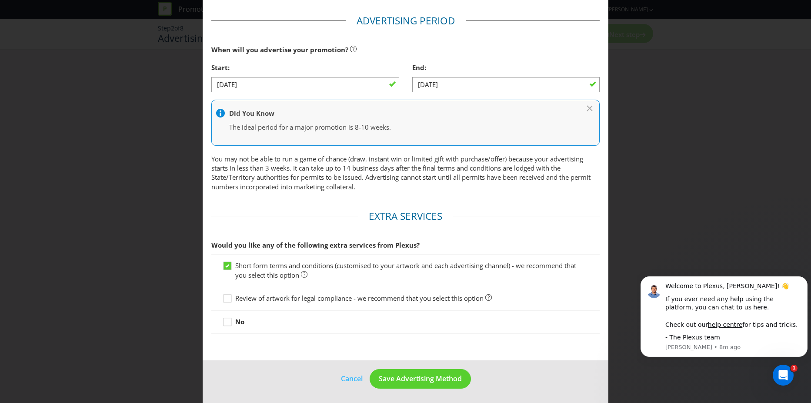
click at [188, 325] on div "Advertising Methods Advertising Methods How will your promotion be advertised? …" at bounding box center [405, 201] width 811 height 403
click at [228, 298] on div at bounding box center [227, 295] width 4 height 4
click at [0, 0] on input "Review of artwork for legal compliance - we recommend that you select this opti…" at bounding box center [0, 0] width 0 height 0
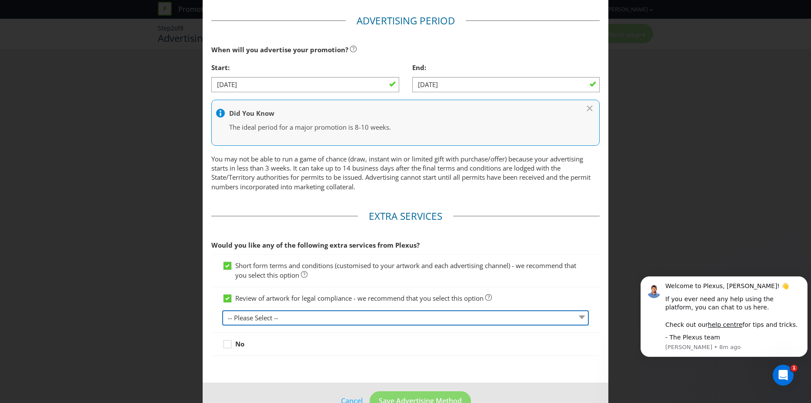
click at [276, 323] on select "-- Please Select -- 1 piece 2-4 pieces (provided at same time) 5-7 pieces (prov…" at bounding box center [405, 317] width 367 height 15
select select "MARKETING_REVIEW_1"
click at [222, 310] on select "-- Please Select -- 1 piece 2-4 pieces (provided at same time) 5-7 pieces (prov…" at bounding box center [405, 317] width 367 height 15
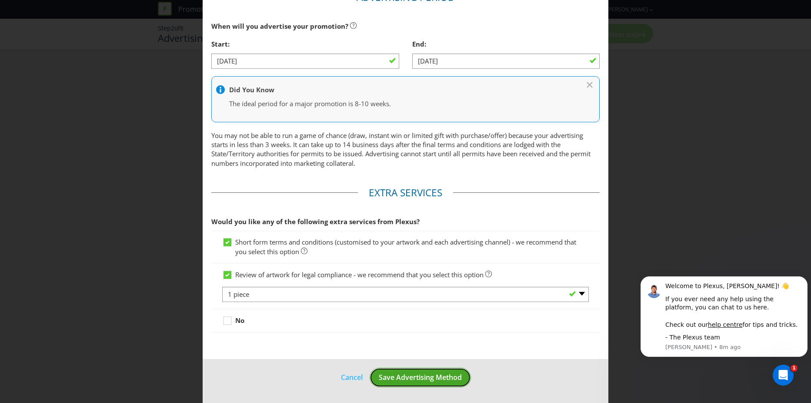
click at [411, 378] on span "Save Advertising Method" at bounding box center [420, 377] width 83 height 10
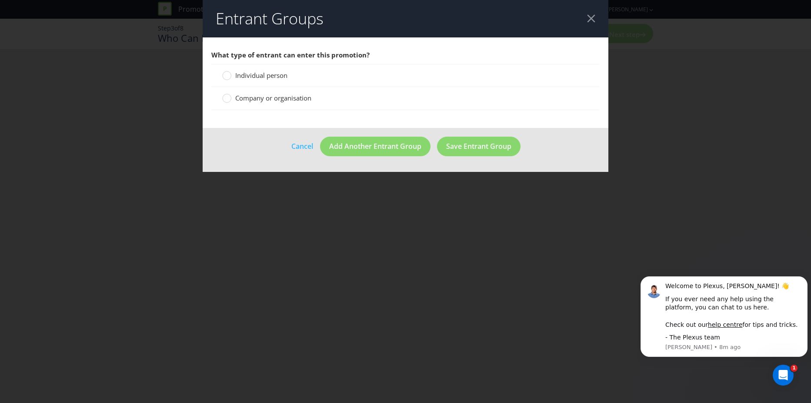
click at [246, 97] on span "Company or organisation" at bounding box center [273, 98] width 76 height 9
click at [0, 0] on input "Company or organisation" at bounding box center [0, 0] width 0 height 0
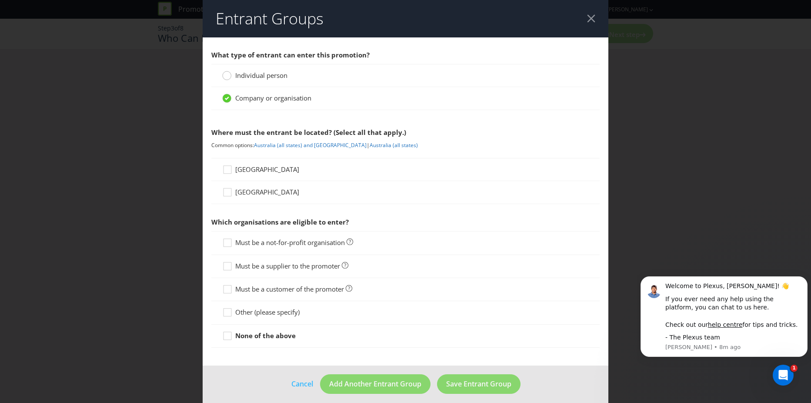
click at [224, 77] on circle at bounding box center [227, 75] width 9 height 9
click at [0, 0] on input "Individual person" at bounding box center [0, 0] width 0 height 0
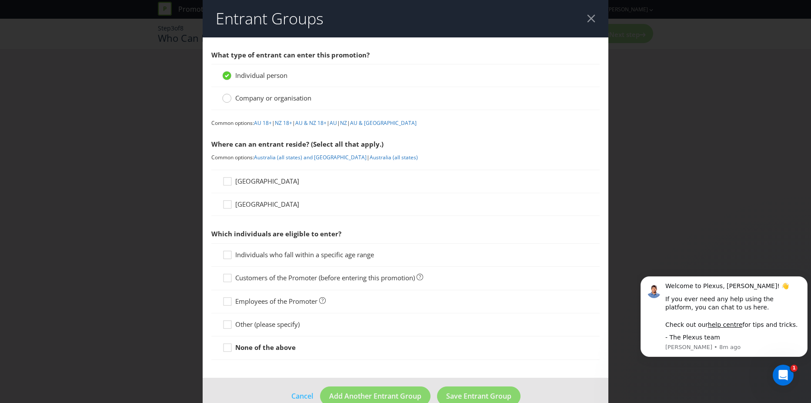
click at [226, 96] on div at bounding box center [227, 95] width 4 height 4
click at [0, 0] on input "Company or organisation" at bounding box center [0, 0] width 0 height 0
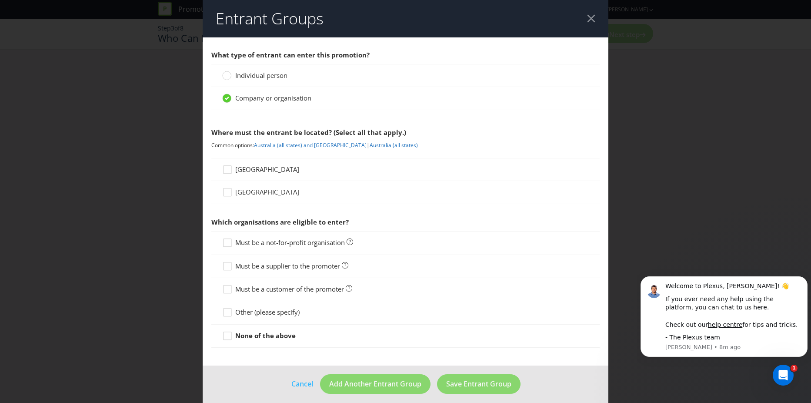
click at [236, 78] on span "Individual person" at bounding box center [261, 75] width 52 height 9
click at [0, 0] on input "Individual person" at bounding box center [0, 0] width 0 height 0
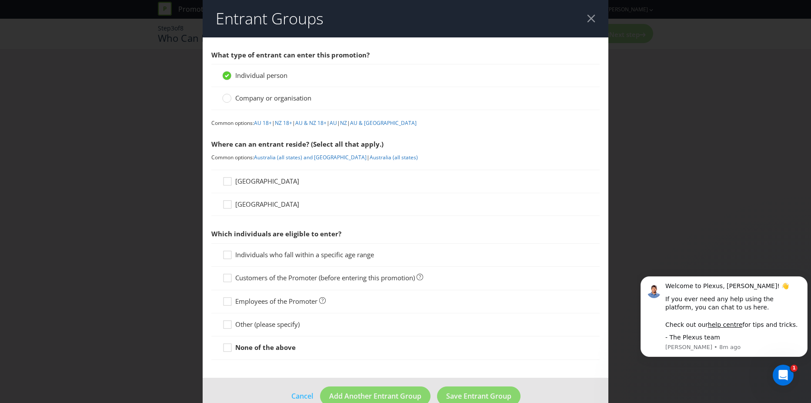
click at [235, 102] on span "Company or organisation" at bounding box center [273, 98] width 76 height 9
click at [0, 0] on input "Company or organisation" at bounding box center [0, 0] width 0 height 0
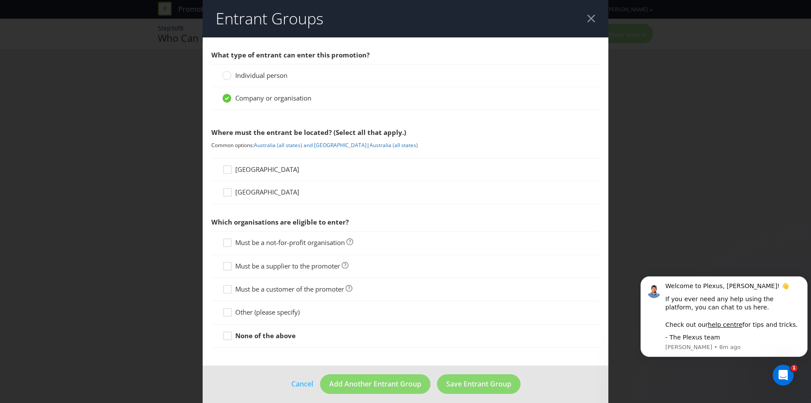
click at [243, 69] on div "Individual person" at bounding box center [405, 75] width 388 height 23
click at [241, 91] on div "Company or organisation" at bounding box center [405, 98] width 388 height 23
click at [241, 71] on span "Individual person" at bounding box center [261, 75] width 52 height 9
click at [0, 0] on input "Individual person" at bounding box center [0, 0] width 0 height 0
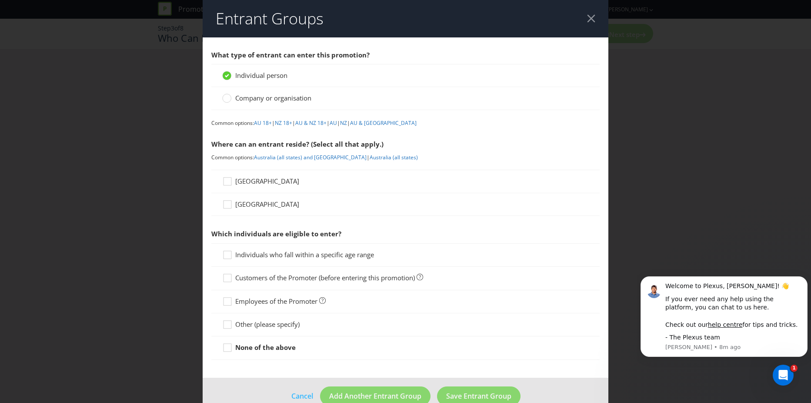
click at [242, 97] on span "Company or organisation" at bounding box center [273, 98] width 76 height 9
click at [0, 0] on input "Company or organisation" at bounding box center [0, 0] width 0 height 0
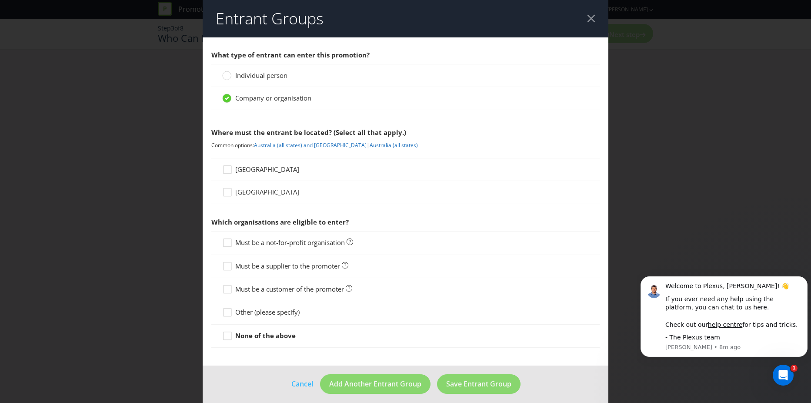
click at [134, 190] on div "Entrant Groups What type of entrant can enter this promotion? Individual person…" at bounding box center [405, 201] width 811 height 403
click at [224, 171] on icon at bounding box center [228, 171] width 13 height 13
click at [0, 0] on input "[GEOGRAPHIC_DATA]" at bounding box center [0, 0] width 0 height 0
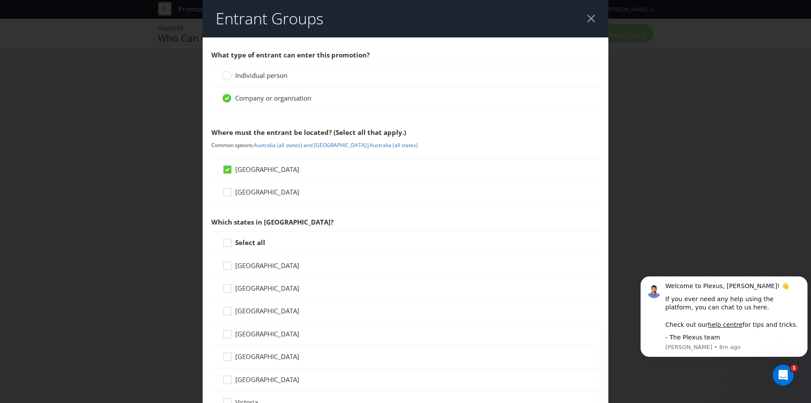
click at [214, 241] on div "Select all" at bounding box center [405, 242] width 388 height 23
click at [222, 240] on icon at bounding box center [228, 244] width 13 height 13
click at [0, 0] on input "Select all" at bounding box center [0, 0] width 0 height 0
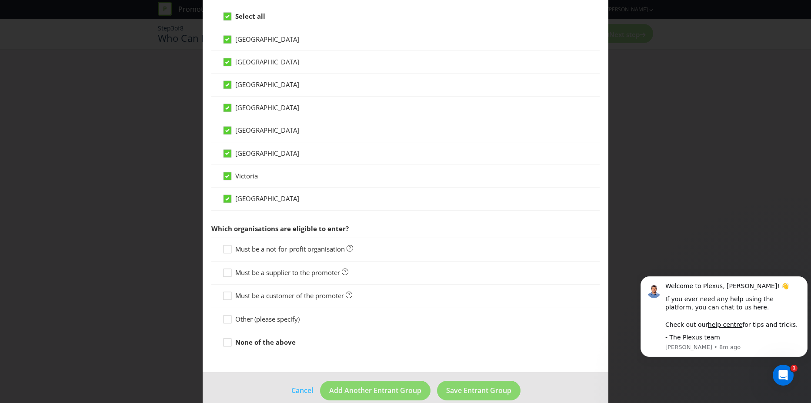
scroll to position [239, 0]
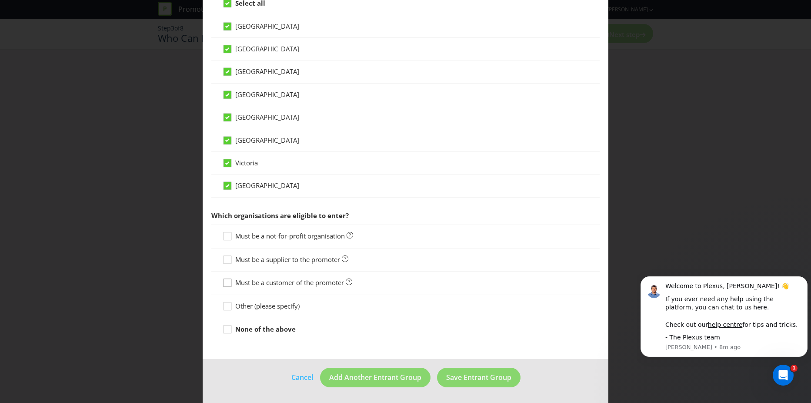
click at [227, 284] on icon at bounding box center [228, 284] width 13 height 13
click at [0, 0] on input "Must be a customer of the promoter" at bounding box center [0, 0] width 0 height 0
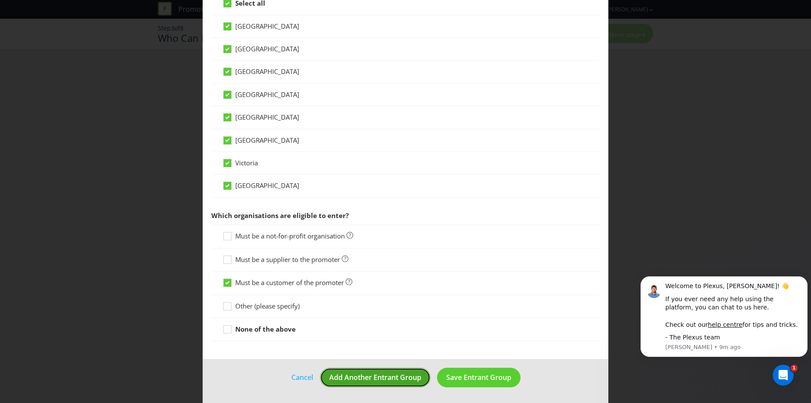
click at [397, 377] on span "Add Another Entrant Group" at bounding box center [375, 377] width 92 height 10
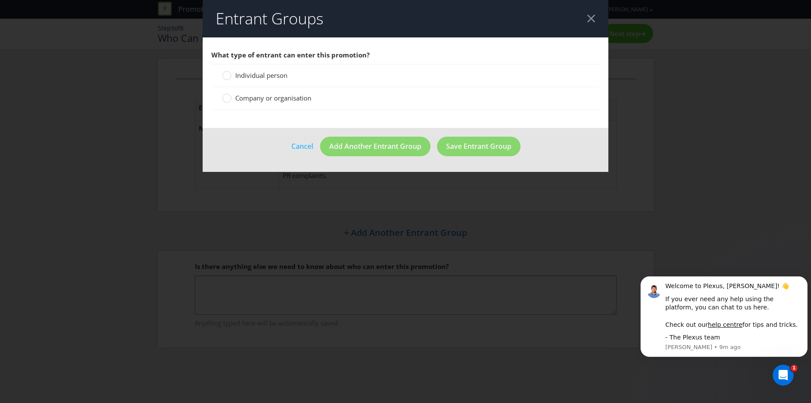
click at [241, 72] on span "Individual person" at bounding box center [261, 75] width 52 height 9
click at [0, 0] on input "Individual person" at bounding box center [0, 0] width 0 height 0
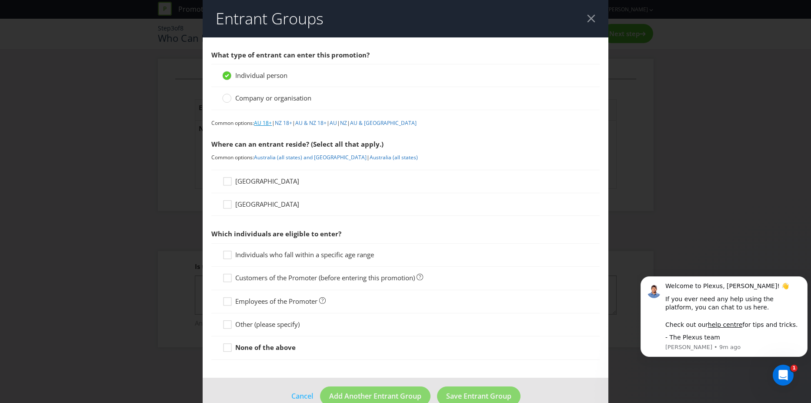
click at [262, 124] on link "AU 18+" at bounding box center [263, 122] width 18 height 7
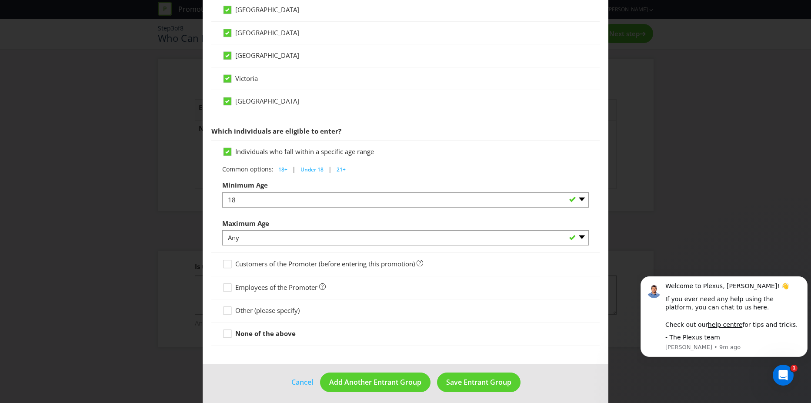
scroll to position [341, 0]
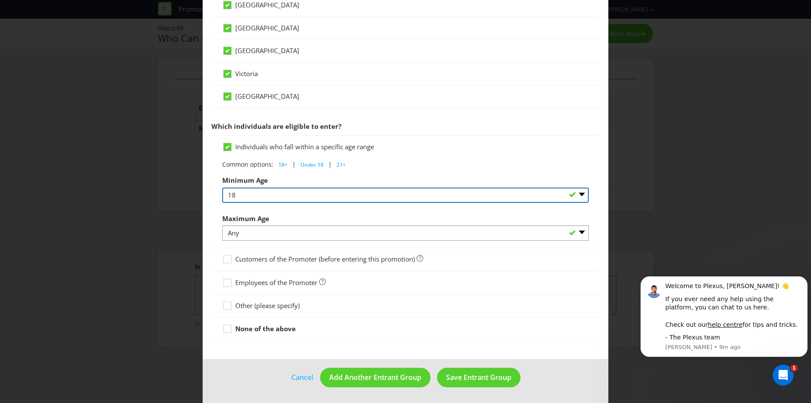
click at [577, 194] on select "Any 1 2 3 4 5 6 7 8 9 10 11 12 13 14 15 16 17 18 19 20 21 22 23 24 25 26 27 28 …" at bounding box center [405, 194] width 367 height 15
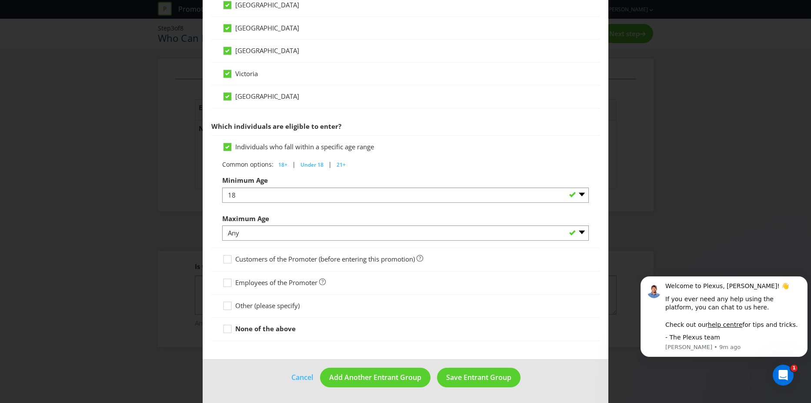
click at [175, 221] on div "Entrant Groups What type of entrant can enter this promotion? Individual person…" at bounding box center [405, 201] width 811 height 403
drag, startPoint x: 272, startPoint y: 147, endPoint x: 371, endPoint y: 147, distance: 98.3
click at [371, 147] on span "Individuals who fall within a specific age range" at bounding box center [304, 146] width 139 height 9
drag, startPoint x: 371, startPoint y: 147, endPoint x: 380, endPoint y: 146, distance: 9.6
click at [380, 146] on div "Individuals who fall within a specific age range" at bounding box center [405, 146] width 367 height 9
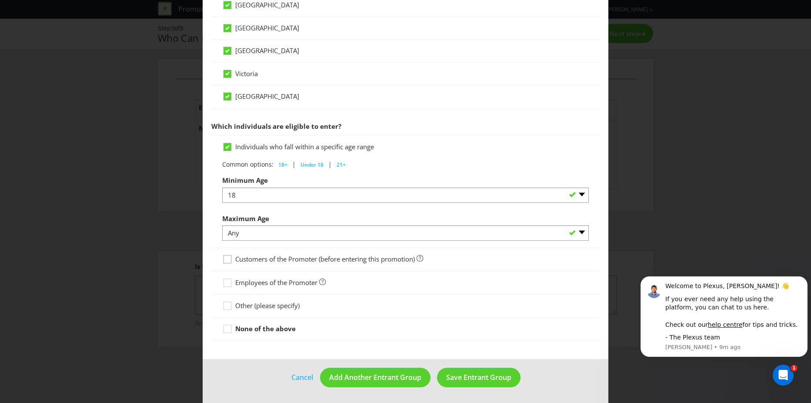
click at [230, 258] on icon at bounding box center [228, 260] width 13 height 13
click at [0, 0] on input "Customers of the Promoter (before entering this promotion)" at bounding box center [0, 0] width 0 height 0
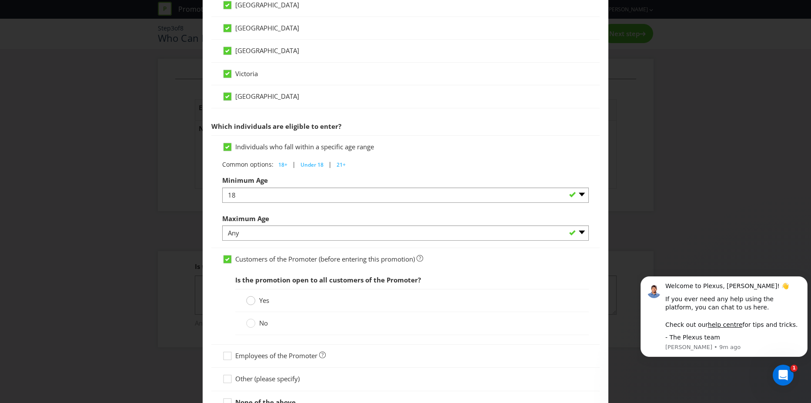
click at [252, 301] on circle at bounding box center [251, 300] width 9 height 9
click at [0, 0] on input "Yes" at bounding box center [0, 0] width 0 height 0
click at [255, 322] on label "No" at bounding box center [257, 322] width 23 height 9
click at [0, 0] on input "No" at bounding box center [0, 0] width 0 height 0
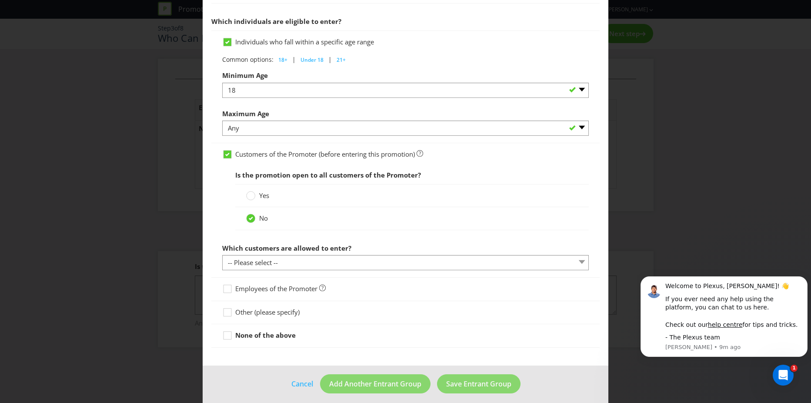
scroll to position [451, 0]
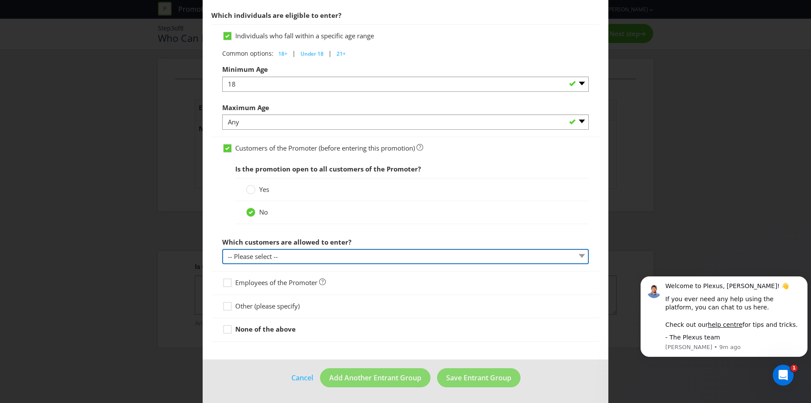
click at [262, 255] on select "-- Please select -- Have a certain type of account Purchased a particular produ…" at bounding box center [405, 256] width 367 height 15
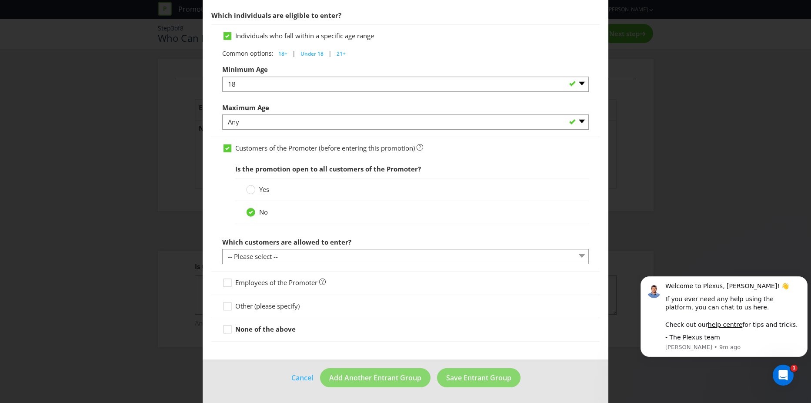
click at [197, 295] on div "Entrant Groups What type of entrant can enter this promotion? Individual person…" at bounding box center [405, 201] width 811 height 403
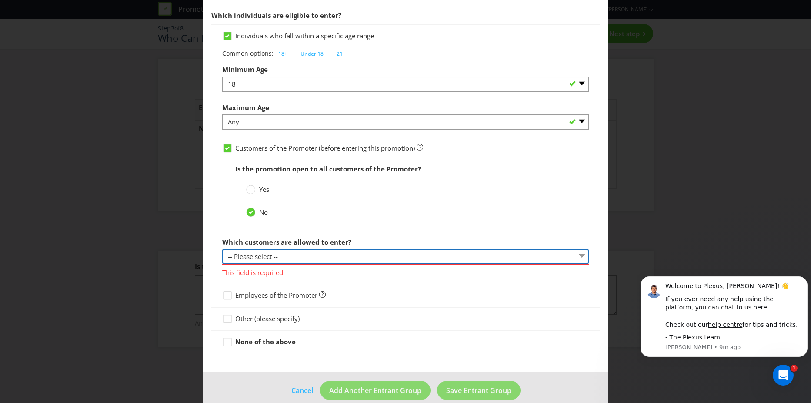
click at [262, 261] on select "-- Please select -- Have a certain type of account Purchased a particular produ…" at bounding box center [405, 256] width 367 height 15
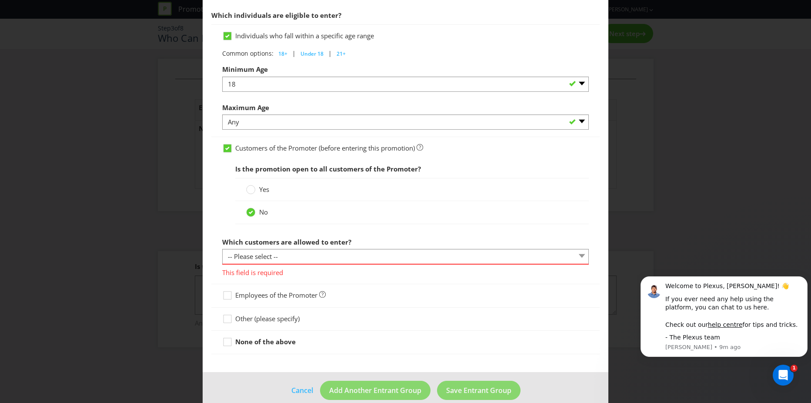
click at [255, 189] on label "Yes" at bounding box center [258, 189] width 25 height 9
click at [0, 0] on input "Yes" at bounding box center [0, 0] width 0 height 0
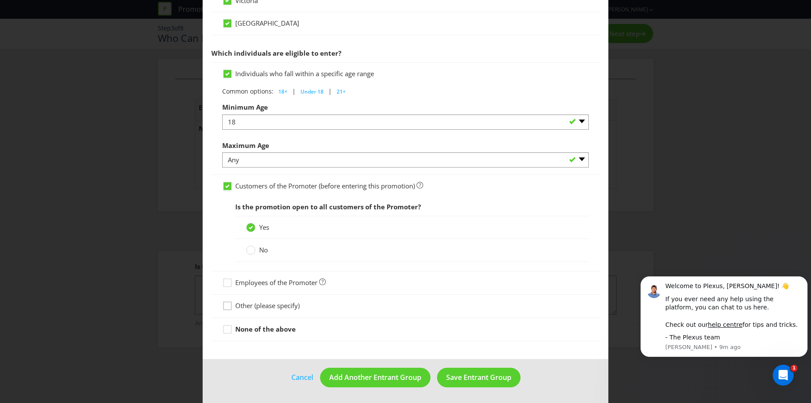
click at [230, 304] on icon at bounding box center [228, 307] width 13 height 13
click at [0, 0] on input "Other (please specify)" at bounding box center [0, 0] width 0 height 0
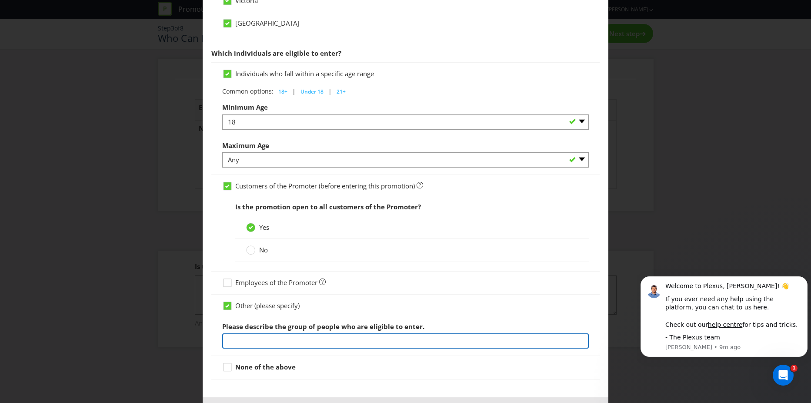
click at [284, 343] on input "text" at bounding box center [405, 340] width 367 height 15
type input "staff of the customers of the promoter"
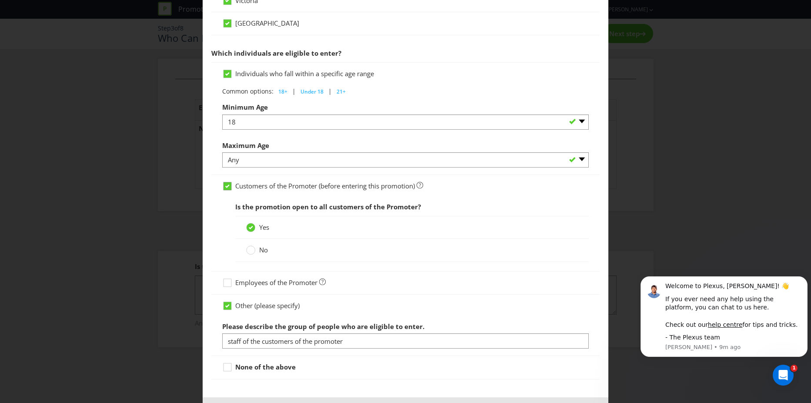
click at [225, 184] on icon at bounding box center [227, 185] width 4 height 3
click at [0, 0] on input "Customers of the Promoter (before entering this promotion)" at bounding box center [0, 0] width 0 height 0
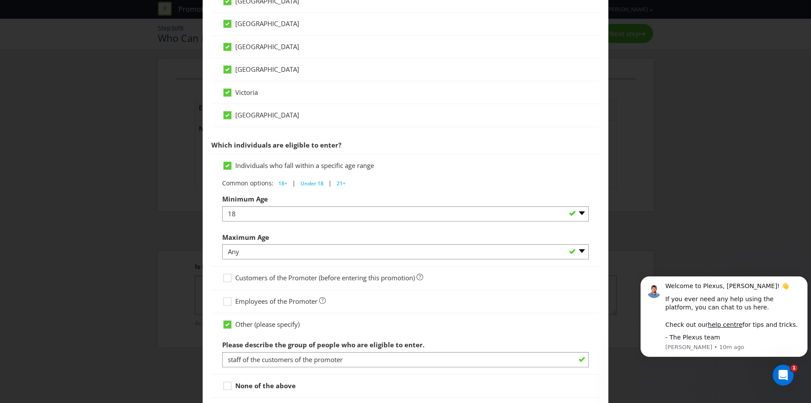
scroll to position [378, 0]
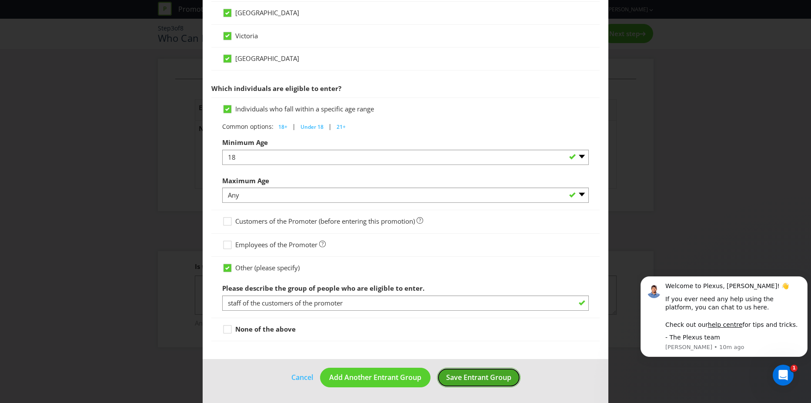
click at [481, 380] on span "Save Entrant Group" at bounding box center [478, 377] width 65 height 10
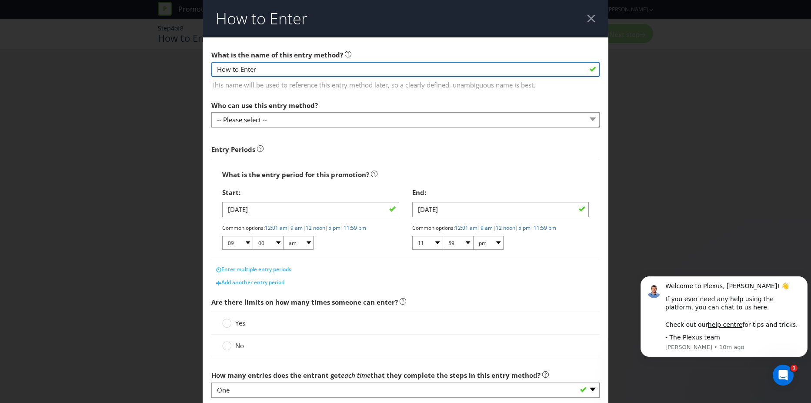
click at [264, 70] on input "How to Enter" at bounding box center [405, 69] width 388 height 15
click at [255, 73] on input "How to Enter" at bounding box center [405, 69] width 388 height 15
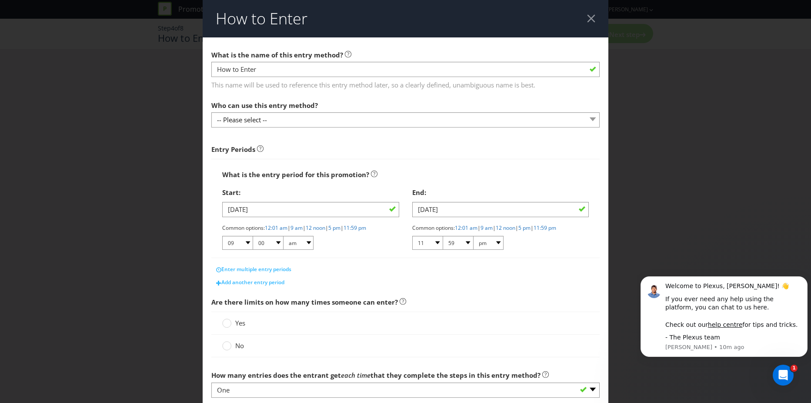
click at [277, 77] on div "This name will be used to reference this entry method later, so a clearly defin…" at bounding box center [405, 83] width 388 height 13
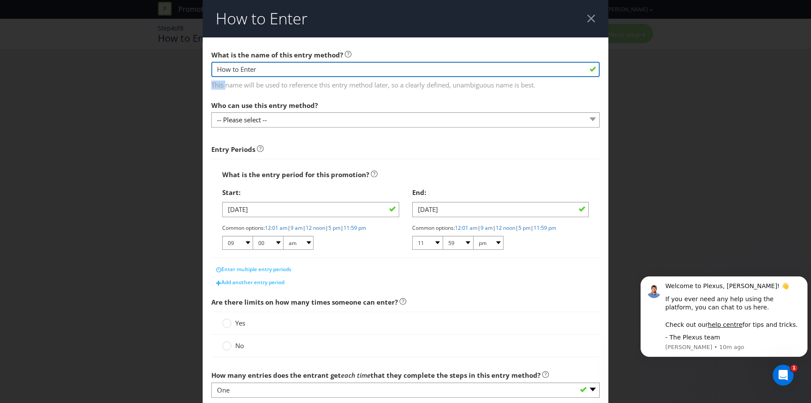
drag, startPoint x: 277, startPoint y: 76, endPoint x: 252, endPoint y: 65, distance: 26.9
click at [253, 65] on input "How to Enter" at bounding box center [405, 69] width 388 height 15
click at [248, 66] on input "How to Enter" at bounding box center [405, 69] width 388 height 15
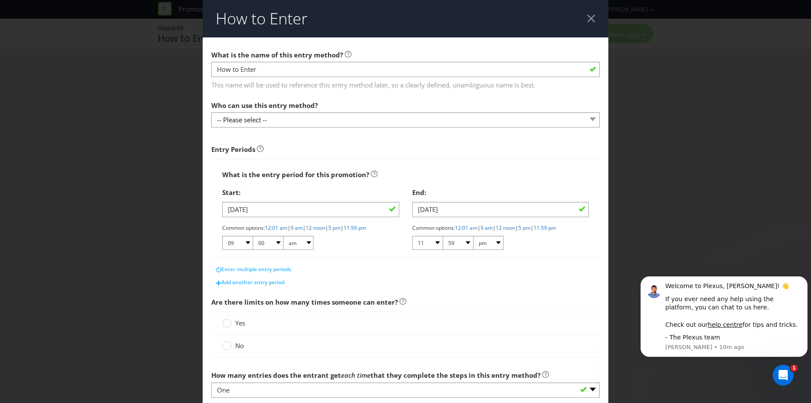
click at [274, 89] on span "This name will be used to reference this entry method later, so a clearly defin…" at bounding box center [405, 83] width 388 height 13
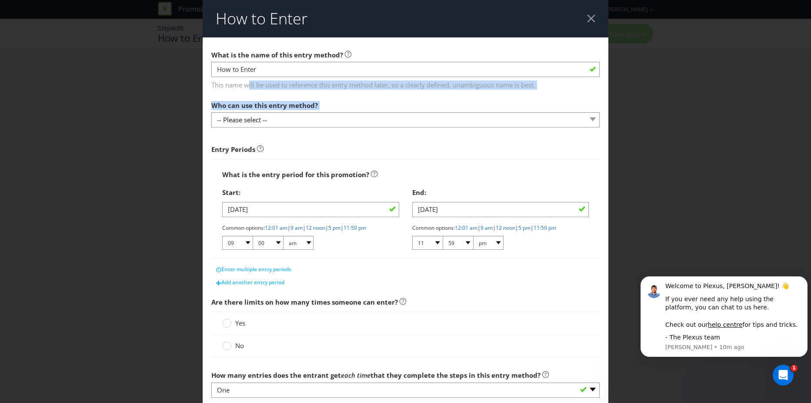
drag, startPoint x: 248, startPoint y: 87, endPoint x: 370, endPoint y: 98, distance: 122.3
click at [370, 98] on main "What is the name of this entry method? How to Enter This name will be used to r…" at bounding box center [406, 274] width 406 height 474
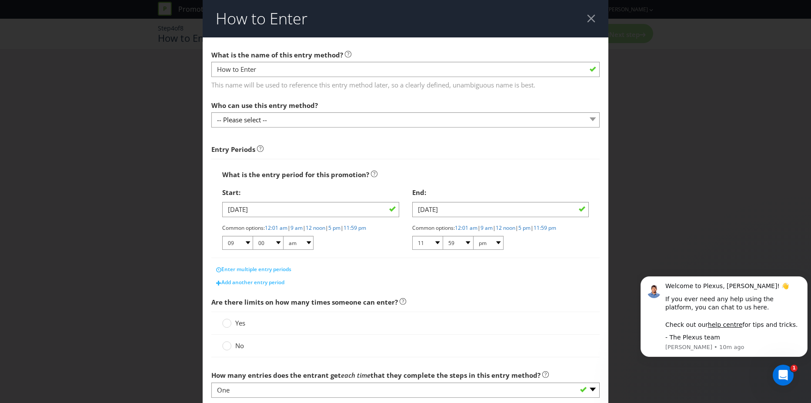
drag, startPoint x: 370, startPoint y: 98, endPoint x: 347, endPoint y: 156, distance: 62.3
click at [370, 99] on div "Who can use this entry method? -- Please select --" at bounding box center [405, 112] width 388 height 31
click at [587, 17] on div at bounding box center [591, 18] width 8 height 8
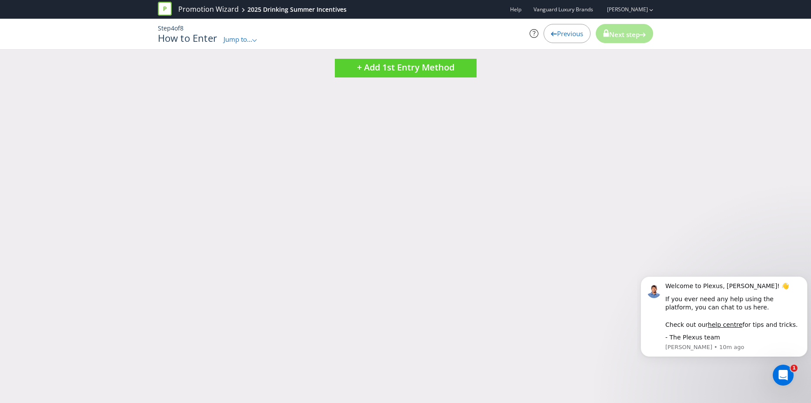
click at [451, 170] on div "Promotion Wizard 2025 Drinking Summer Incentives Help Vanguard Luxury Brands [P…" at bounding box center [405, 201] width 811 height 403
click at [344, 128] on div "Promotion Wizard 2025 Drinking Summer Incentives Help Vanguard Luxury Brands [P…" at bounding box center [405, 201] width 811 height 403
click at [232, 40] on span "Jump to..." at bounding box center [238, 39] width 29 height 9
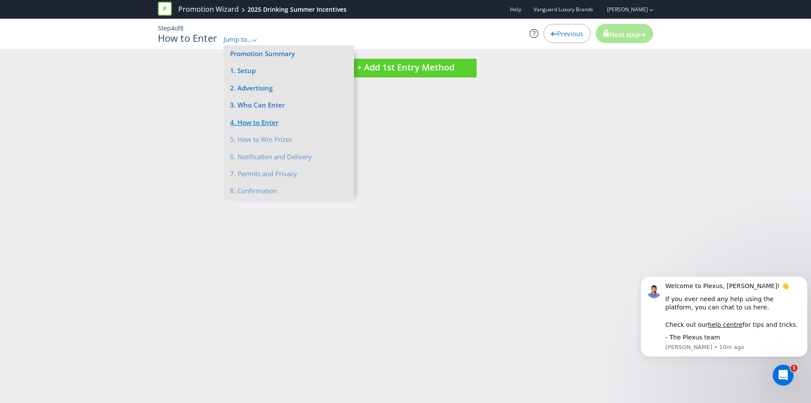
click at [263, 122] on li "4. How to Enter" at bounding box center [289, 122] width 130 height 17
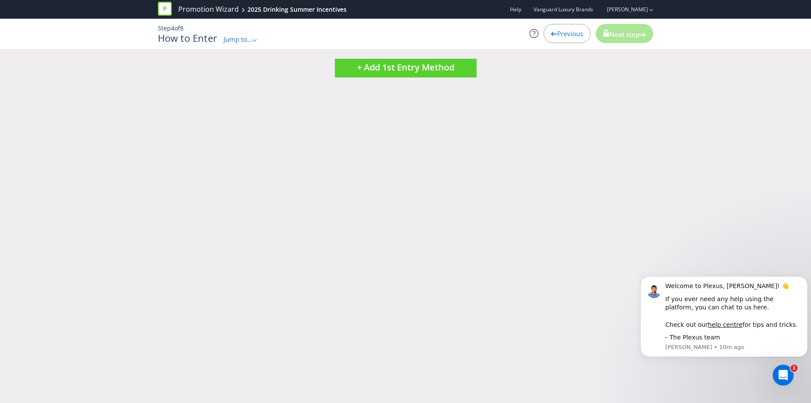
click at [242, 42] on span "Jump to..." at bounding box center [238, 39] width 29 height 9
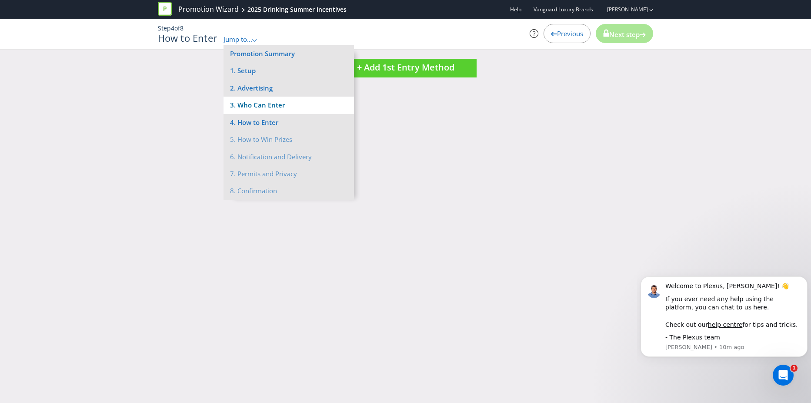
click at [267, 106] on li "3. Who Can Enter" at bounding box center [289, 105] width 130 height 17
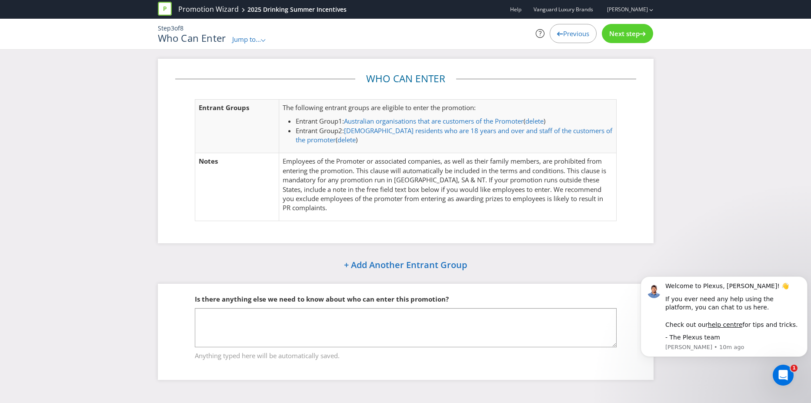
click at [146, 181] on div "Who Can Enter Entrant Group s The following entrant groups are eligible to ente…" at bounding box center [405, 226] width 811 height 334
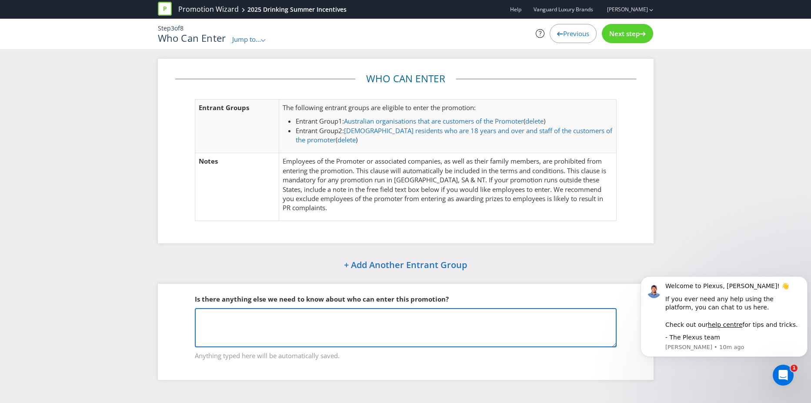
click at [426, 323] on textarea at bounding box center [406, 327] width 422 height 39
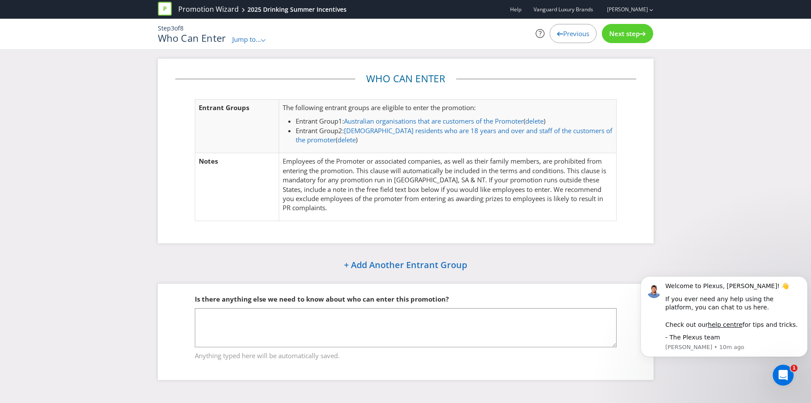
click at [255, 35] on span "Jump to..." at bounding box center [246, 39] width 29 height 9
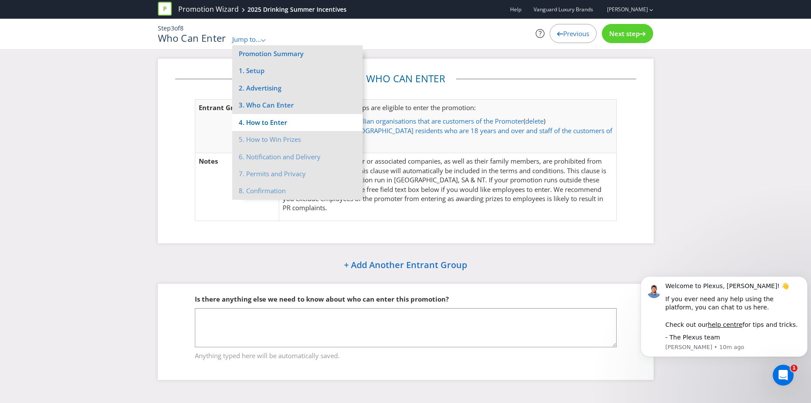
click at [281, 120] on li "4. How to Enter" at bounding box center [297, 122] width 130 height 17
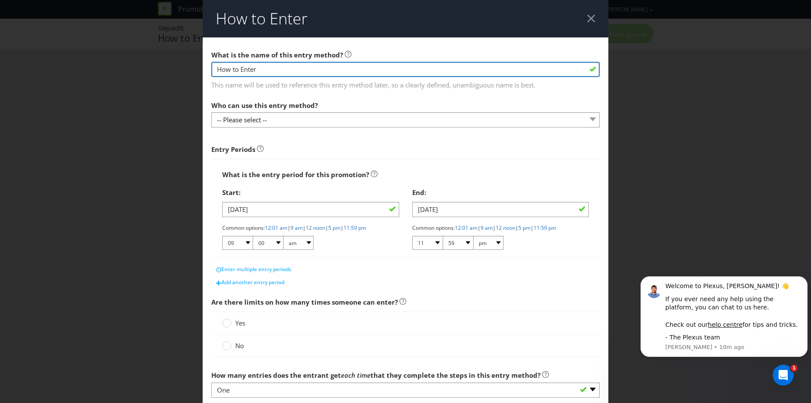
click at [271, 72] on input "How to Enter" at bounding box center [405, 69] width 388 height 15
click at [240, 71] on input "How to Enter" at bounding box center [405, 69] width 388 height 15
type input "EXTERNAL"
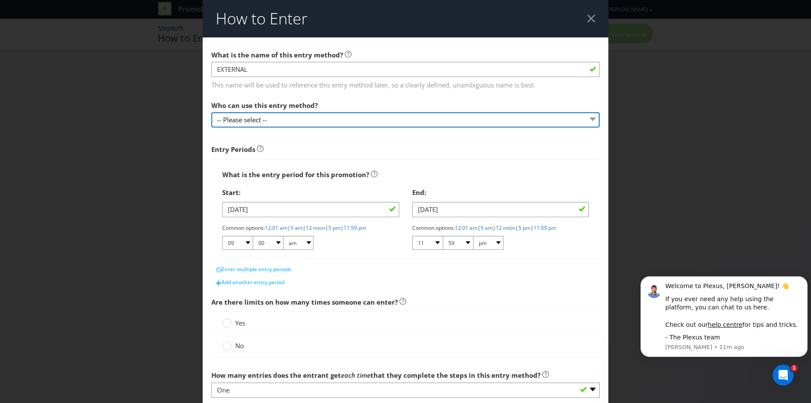
click at [272, 115] on select "-- Please select --" at bounding box center [405, 119] width 388 height 15
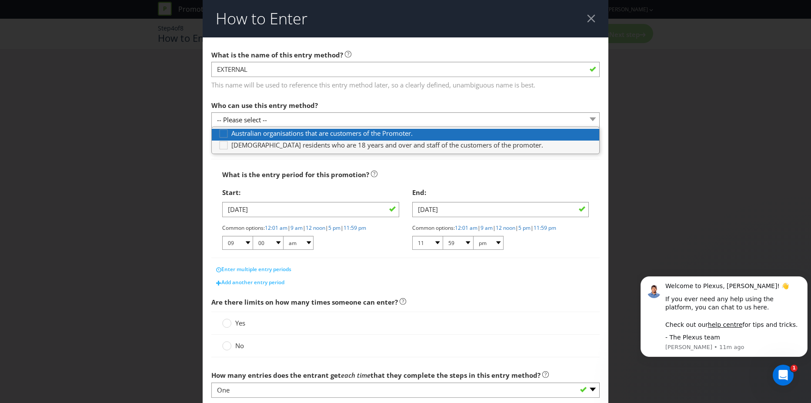
click at [251, 134] on span "Australian organisations that are customers of the Promoter." at bounding box center [321, 133] width 181 height 9
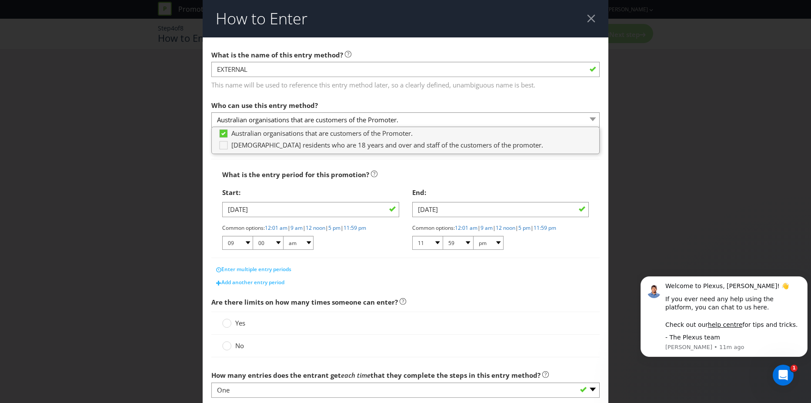
click at [608, 180] on div "How to Enter What is the name of this entry method? EXTERNAL This name will be …" at bounding box center [405, 201] width 811 height 403
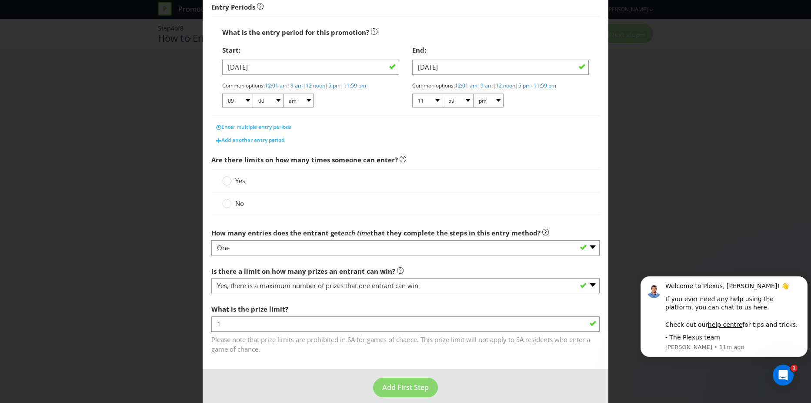
scroll to position [152, 0]
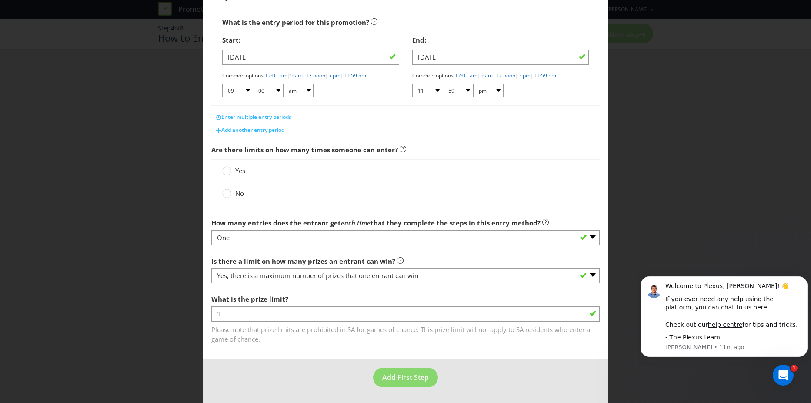
click at [232, 197] on label "No" at bounding box center [233, 193] width 23 height 9
click at [0, 0] on input "No" at bounding box center [0, 0] width 0 height 0
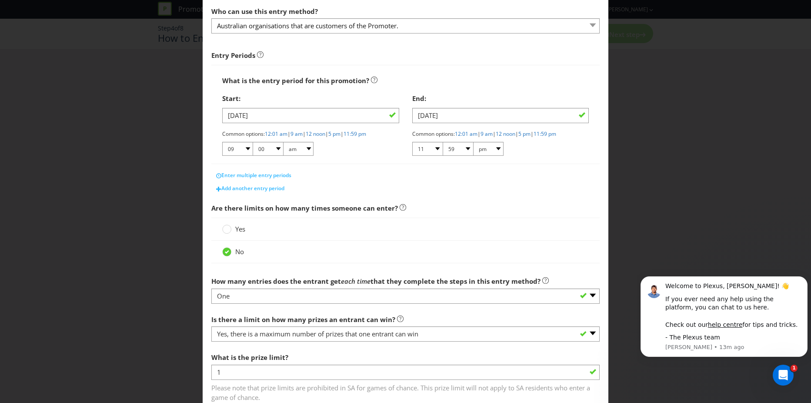
scroll to position [130, 0]
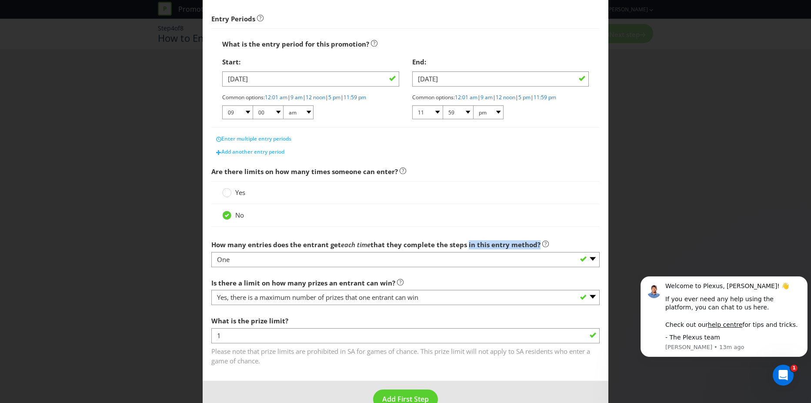
drag, startPoint x: 495, startPoint y: 246, endPoint x: 534, endPoint y: 246, distance: 38.3
click at [534, 246] on span "that they complete the steps in this entry method?" at bounding box center [456, 244] width 170 height 9
drag, startPoint x: 534, startPoint y: 246, endPoint x: 493, endPoint y: 245, distance: 40.5
click at [495, 245] on span "that they complete the steps in this entry method?" at bounding box center [456, 244] width 170 height 9
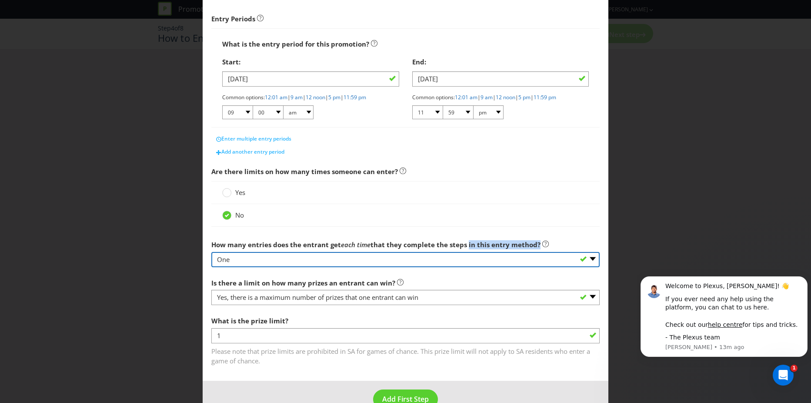
click at [590, 258] on select "-- Please select -- One More than one Other (please specify) Not applicable - g…" at bounding box center [405, 259] width 388 height 15
select select "OTHER"
click at [211, 252] on select "-- Please select -- One More than one Other (please specify) Not applicable - g…" at bounding box center [405, 259] width 388 height 15
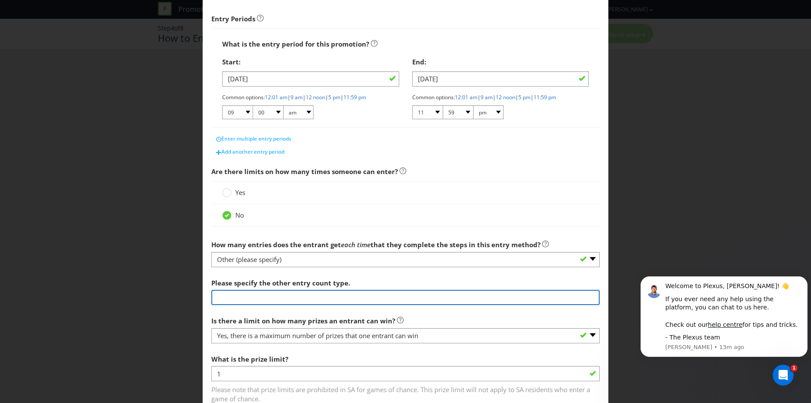
click at [230, 299] on input "text" at bounding box center [405, 297] width 388 height 15
click at [362, 300] on input "text" at bounding box center [405, 297] width 388 height 15
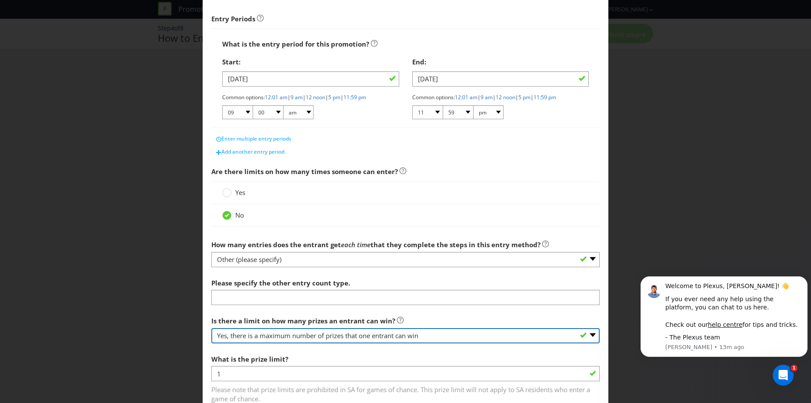
click at [350, 336] on div "Is there a limit on how many prizes an entrant can win? -- Please select -- Yes…" at bounding box center [405, 327] width 388 height 31
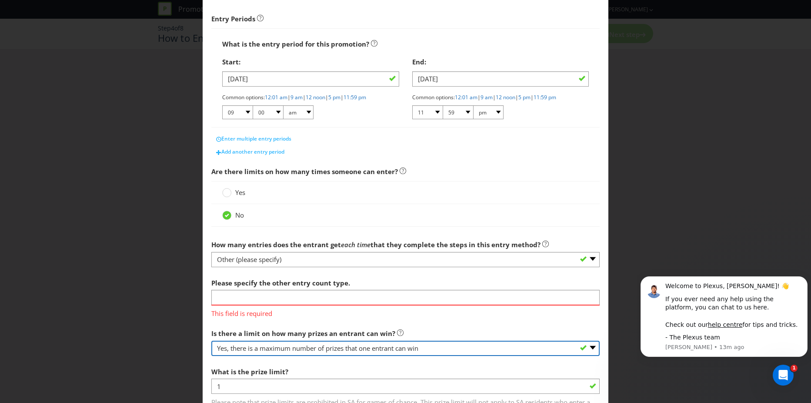
click at [211, 341] on select "-- Please select -- Yes, there is a maximum number of prizes that one entrant c…" at bounding box center [405, 348] width 388 height 15
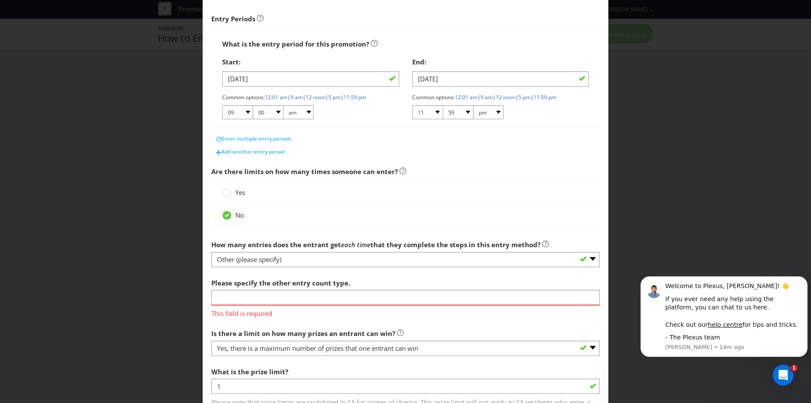
click at [699, 145] on div "How to Enter What is the name of this entry method? EXTERNAL This name will be …" at bounding box center [405, 201] width 811 height 403
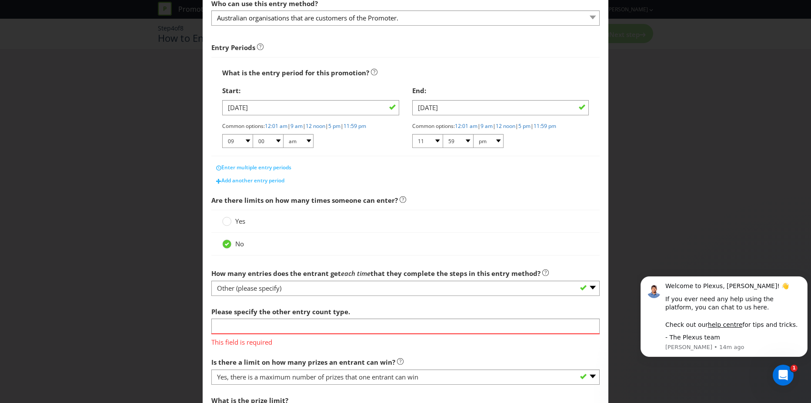
scroll to position [0, 0]
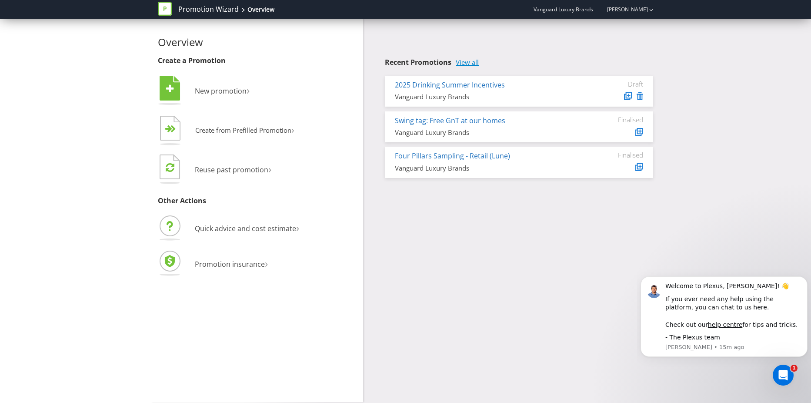
click at [471, 65] on link "View all" at bounding box center [467, 62] width 23 height 7
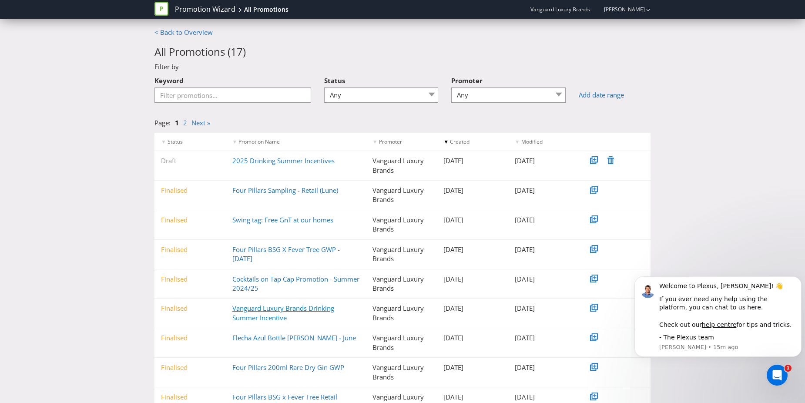
click at [276, 314] on link "Vanguard Luxury Brands Drinking Summer Incentive" at bounding box center [283, 313] width 102 height 18
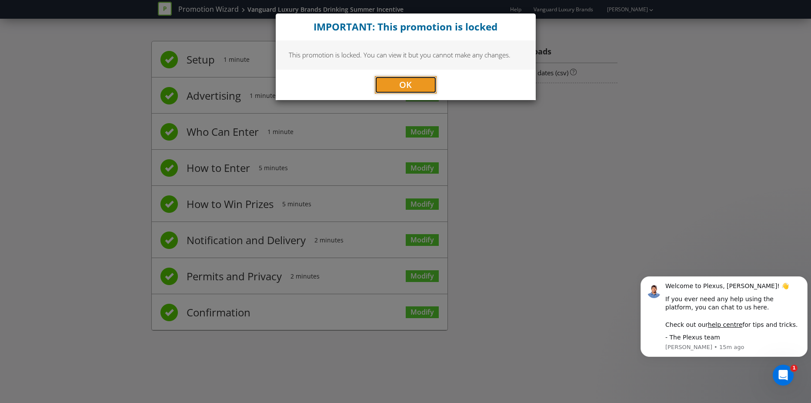
click at [388, 78] on button "OK" at bounding box center [406, 84] width 62 height 17
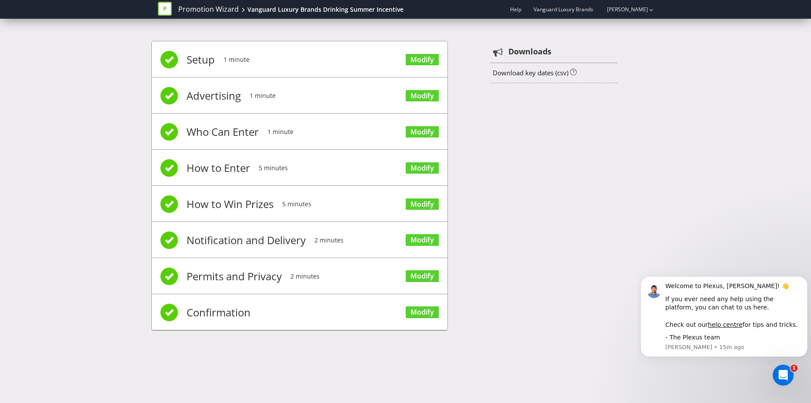
click at [516, 240] on div "Setup 1 minute Modify Advertising 1 minute Modify Who Can Enter 1 minute Modify…" at bounding box center [405, 190] width 509 height 324
drag, startPoint x: 525, startPoint y: 47, endPoint x: 528, endPoint y: 92, distance: 45.3
click at [528, 92] on div "Setup 1 minute Modify Advertising 1 minute Modify Who Can Enter 1 minute Modify…" at bounding box center [405, 190] width 509 height 324
click at [508, 239] on div "Setup 1 minute Modify Advertising 1 minute Modify Who Can Enter 1 minute Modify…" at bounding box center [405, 190] width 509 height 324
click at [207, 59] on span "Setup" at bounding box center [201, 59] width 28 height 35
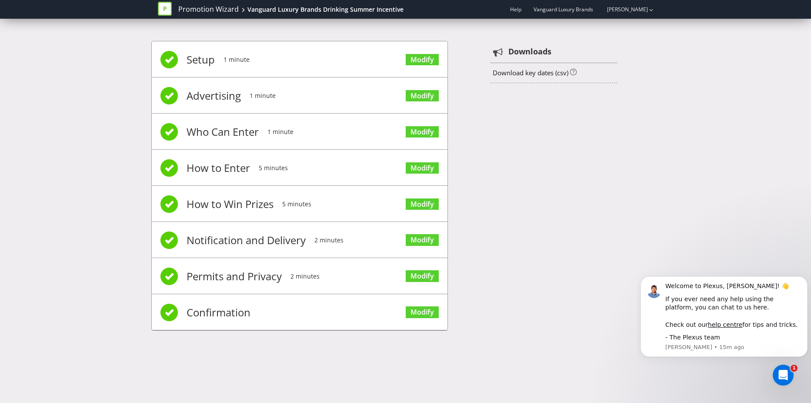
click at [498, 116] on div "Setup 1 minute Modify Advertising 1 minute Modify Who Can Enter 1 minute Modify…" at bounding box center [405, 190] width 509 height 324
click at [419, 94] on link "Modify" at bounding box center [422, 96] width 33 height 12
click at [515, 252] on div "Setup 1 minute Modify Advertising 1 minute Modify Who Can Enter 1 minute Modify…" at bounding box center [405, 190] width 509 height 324
